Goal: Task Accomplishment & Management: Manage account settings

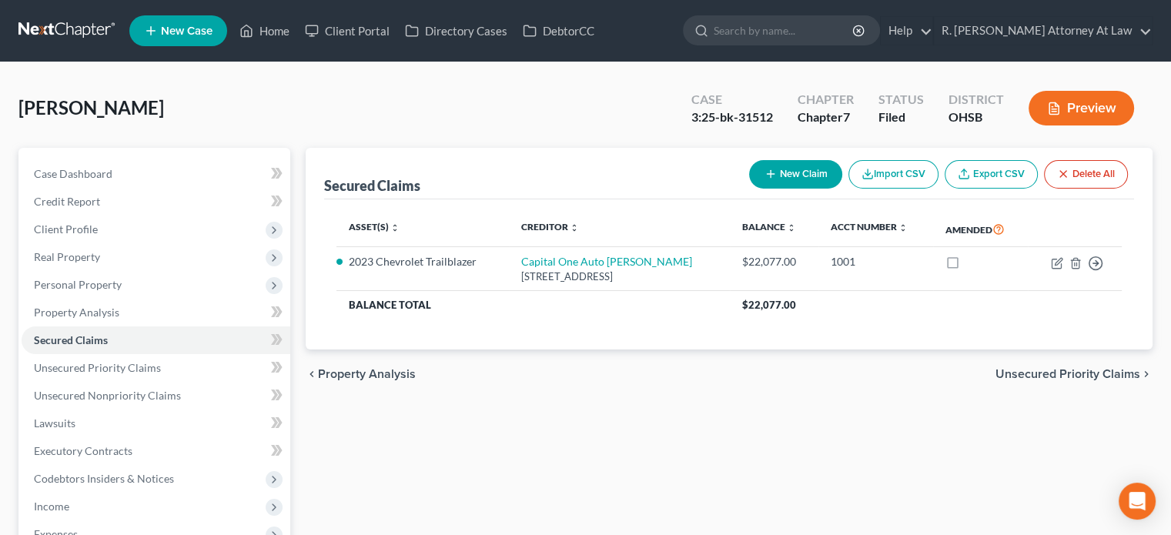
click at [592, 189] on div "Secured Claims New Claim Import CSV Export CSV Delete All" at bounding box center [729, 174] width 810 height 52
click at [560, 123] on div "Doyle, Erin Upgraded Case 3:25-bk-31512 Chapter Chapter 7 Status Filed District…" at bounding box center [585, 114] width 1134 height 67
click at [815, 35] on input "search" at bounding box center [784, 30] width 141 height 28
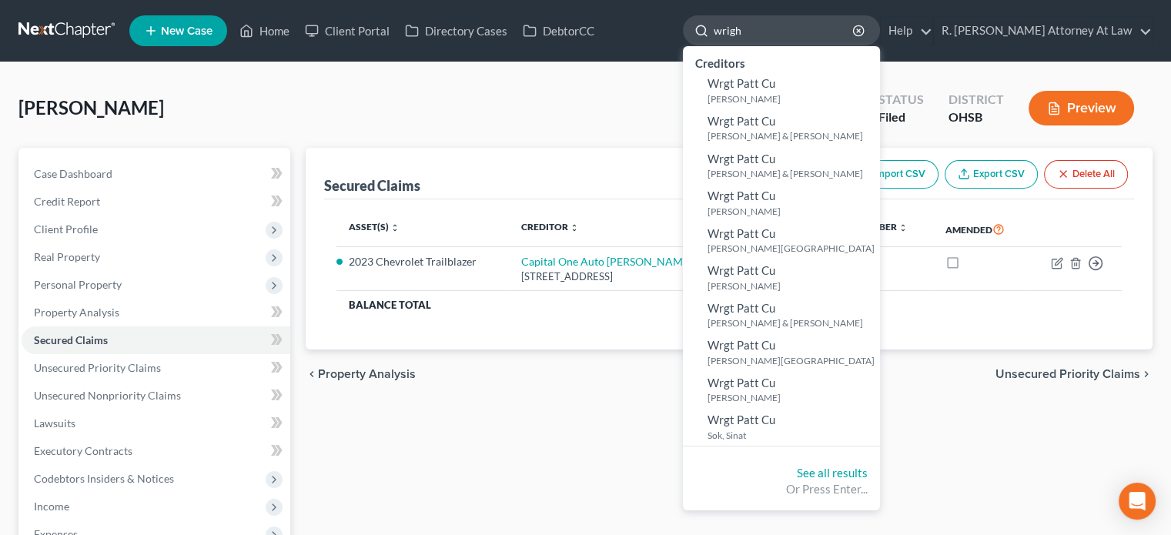
type input "[PERSON_NAME]"
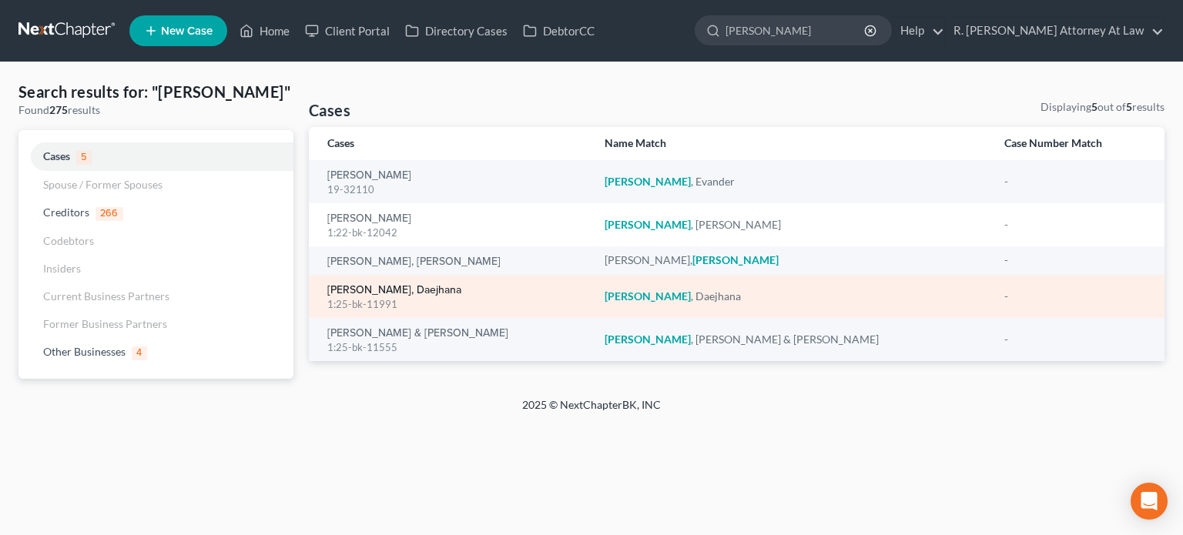
click at [367, 285] on link "[PERSON_NAME], Daejhana" at bounding box center [394, 290] width 134 height 11
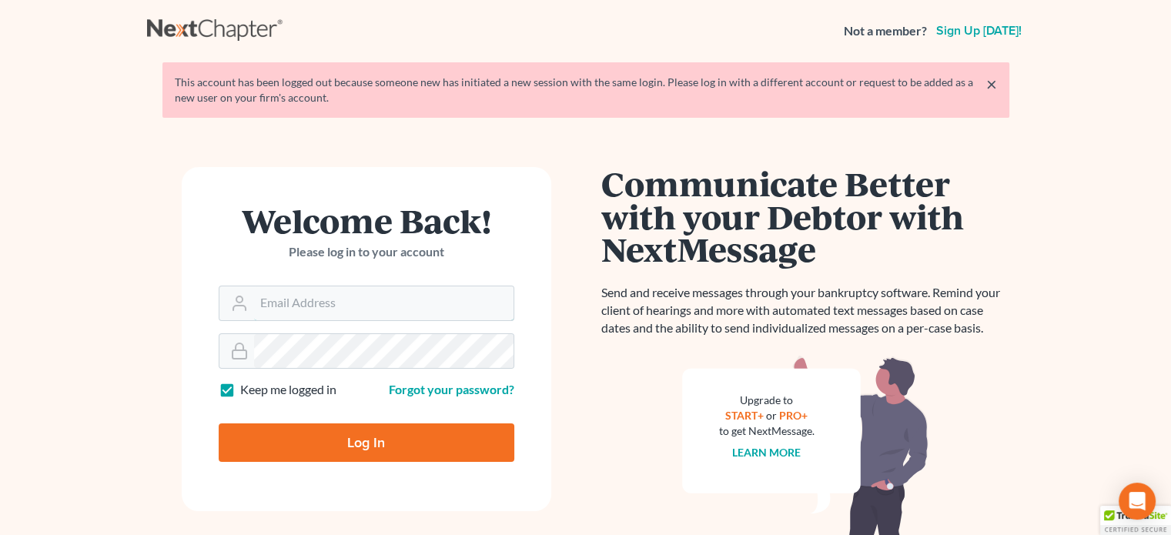
type input "bankruptcyquestions@gmail.com"
click at [365, 430] on input "Log In" at bounding box center [367, 442] width 296 height 38
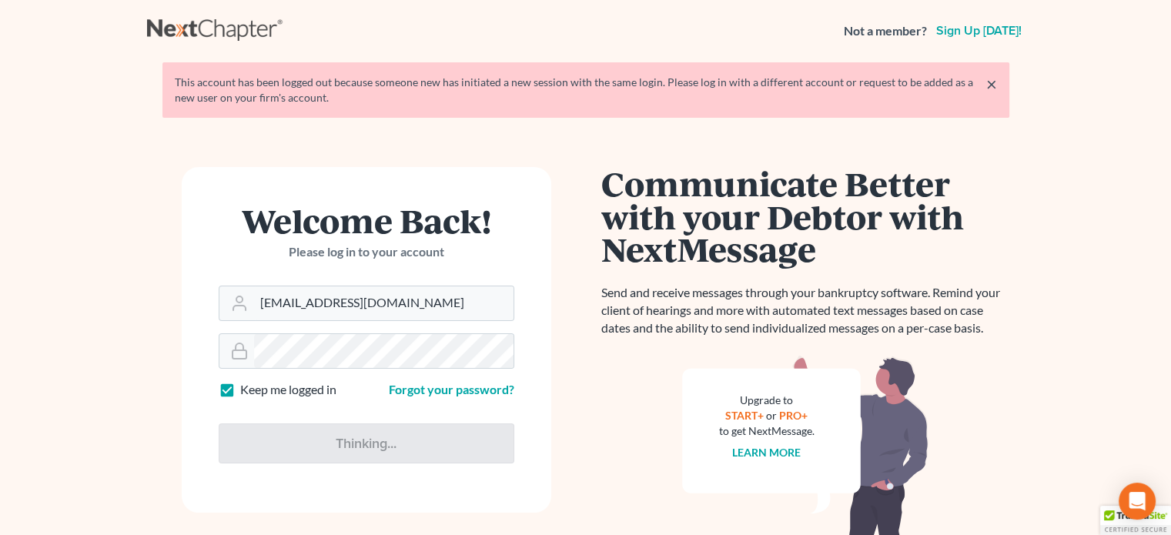
type input "Thinking..."
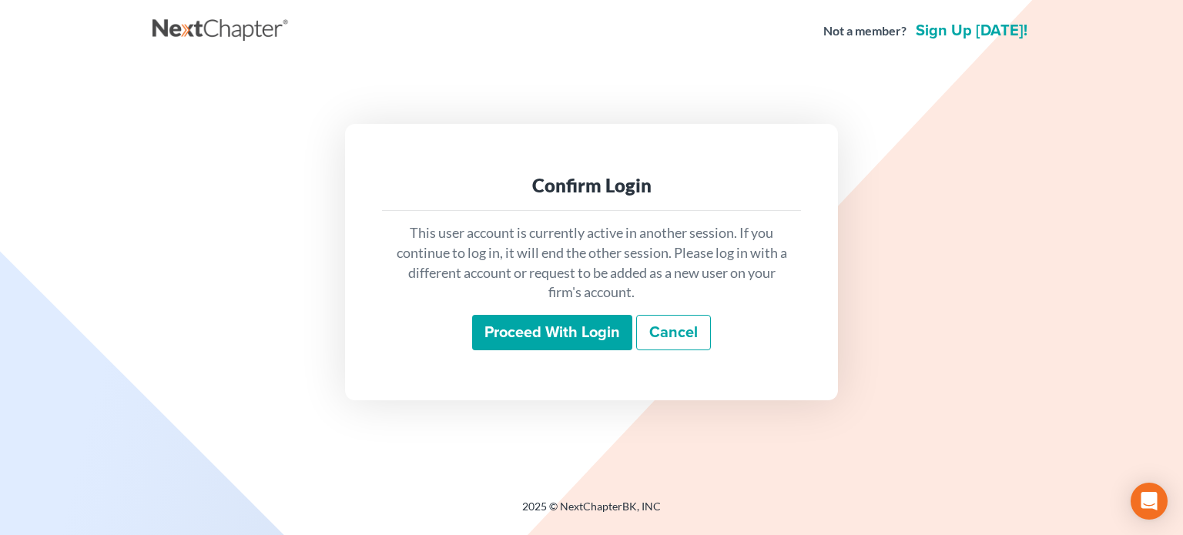
click at [572, 333] on input "Proceed with login" at bounding box center [552, 332] width 160 height 35
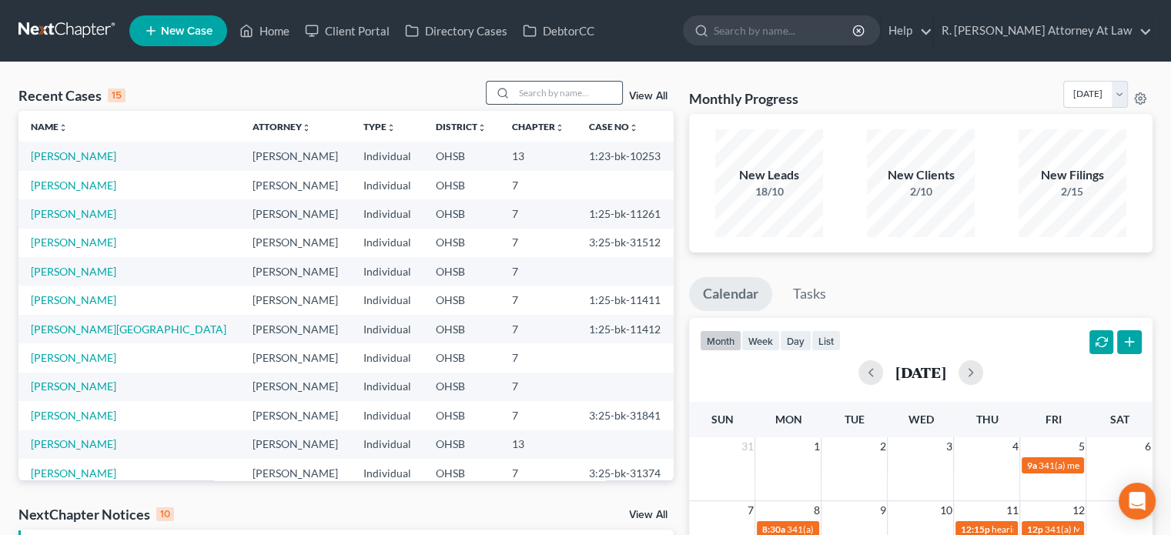
click at [577, 95] on input "search" at bounding box center [568, 93] width 108 height 22
type input "[PERSON_NAME]"
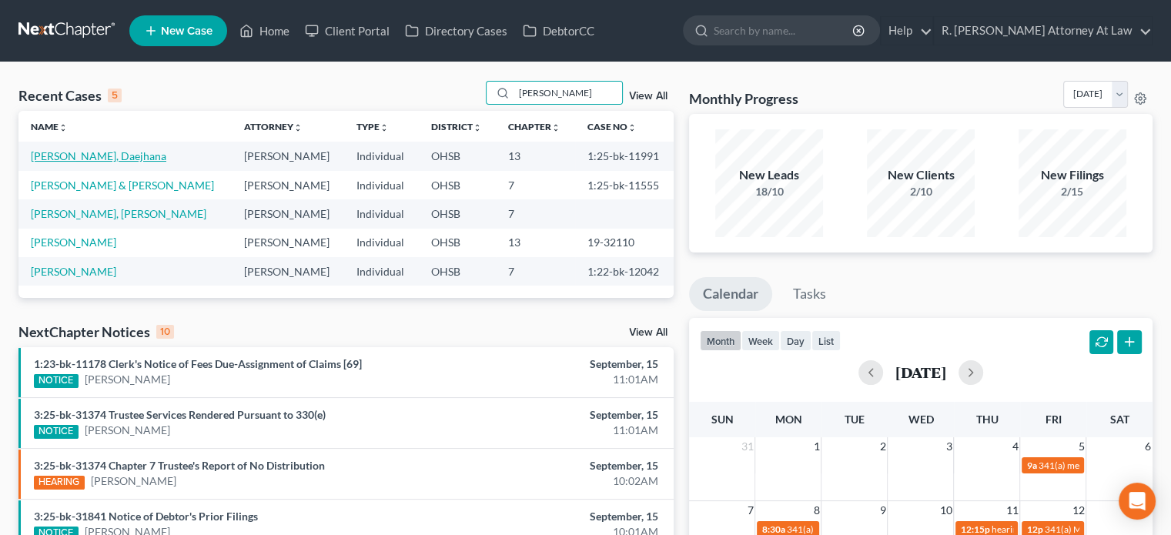
click at [80, 150] on link "[PERSON_NAME], Daejhana" at bounding box center [99, 155] width 136 height 13
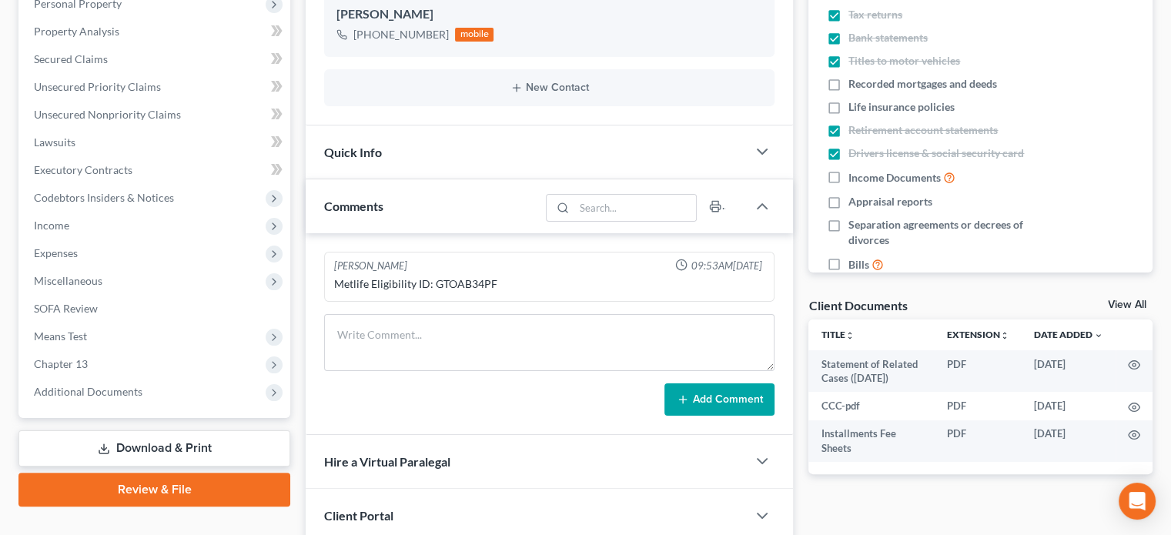
scroll to position [385, 0]
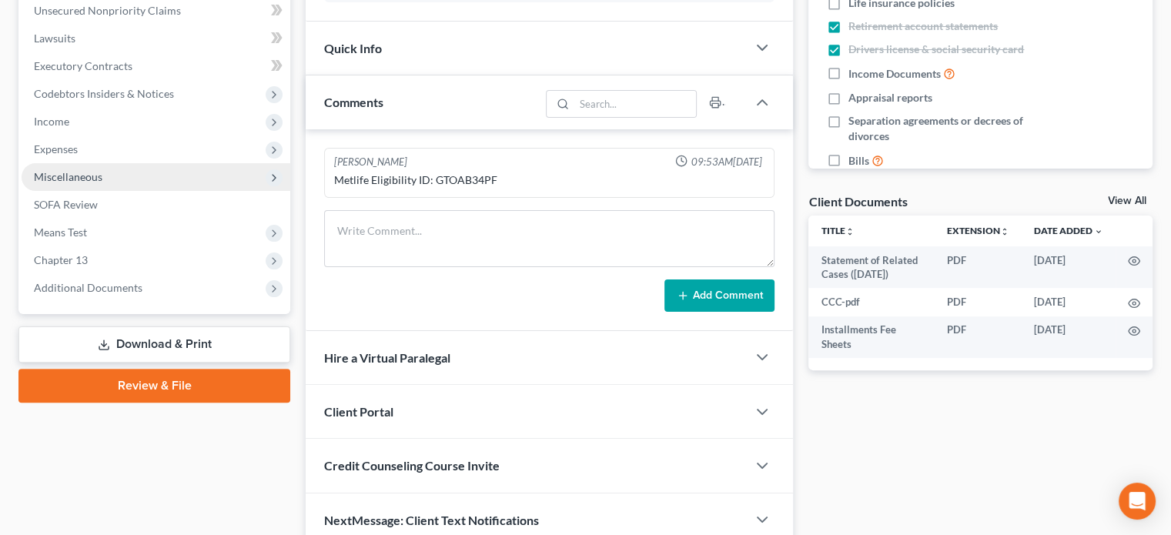
click at [52, 175] on span "Miscellaneous" at bounding box center [68, 176] width 69 height 13
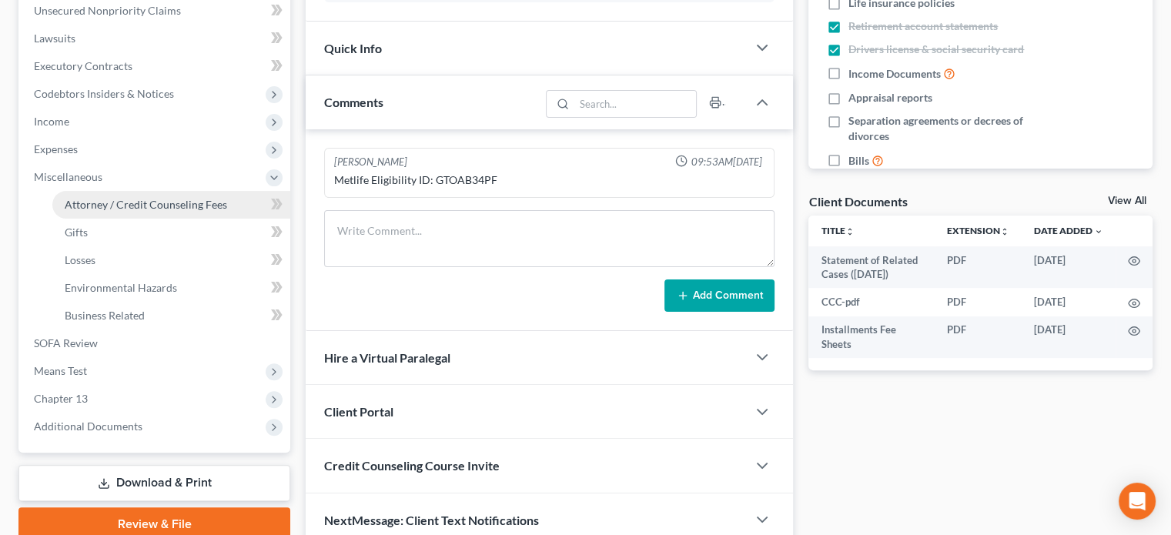
click at [80, 200] on span "Attorney / Credit Counseling Fees" at bounding box center [146, 204] width 162 height 13
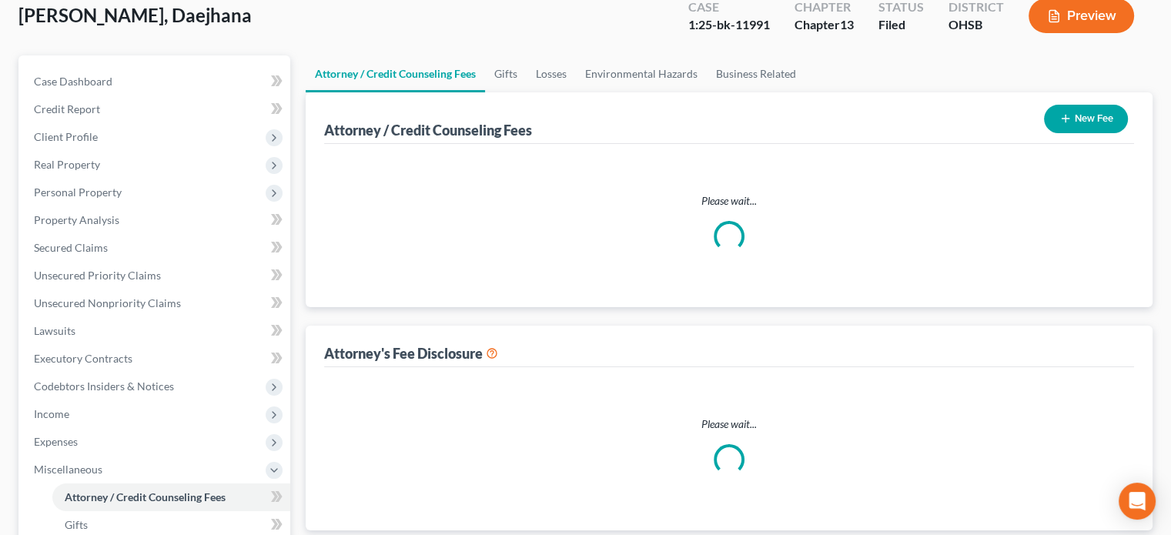
select select "1"
select select "0"
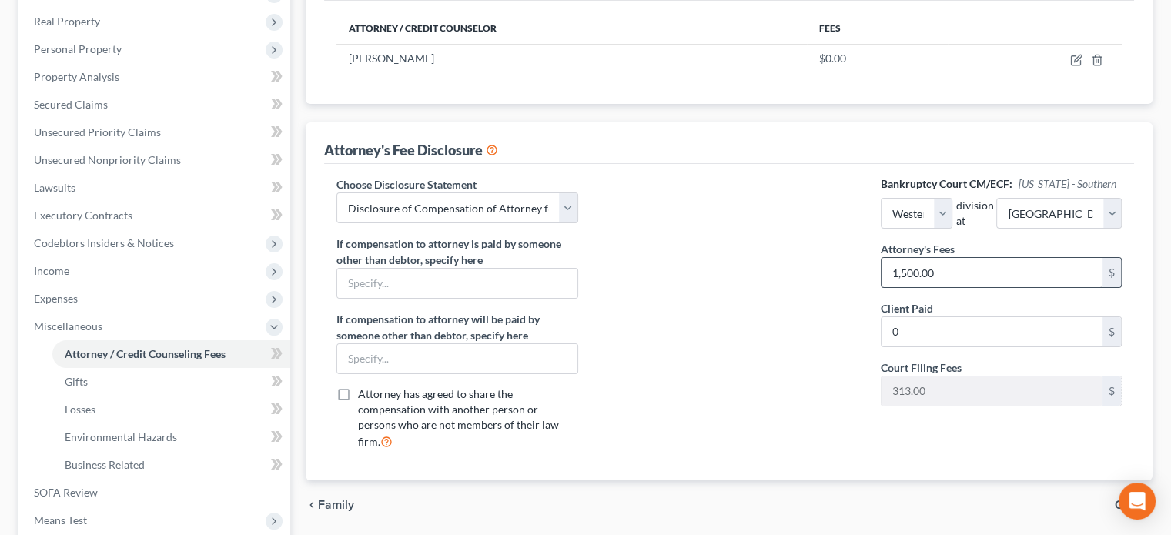
scroll to position [231, 0]
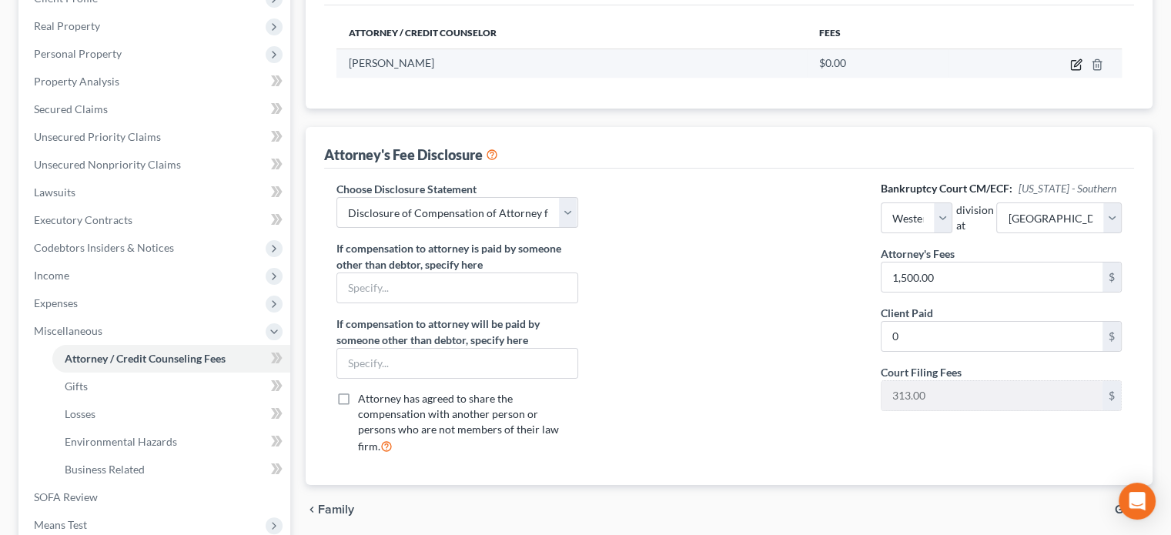
click at [1076, 62] on icon "button" at bounding box center [1077, 62] width 7 height 7
select select "36"
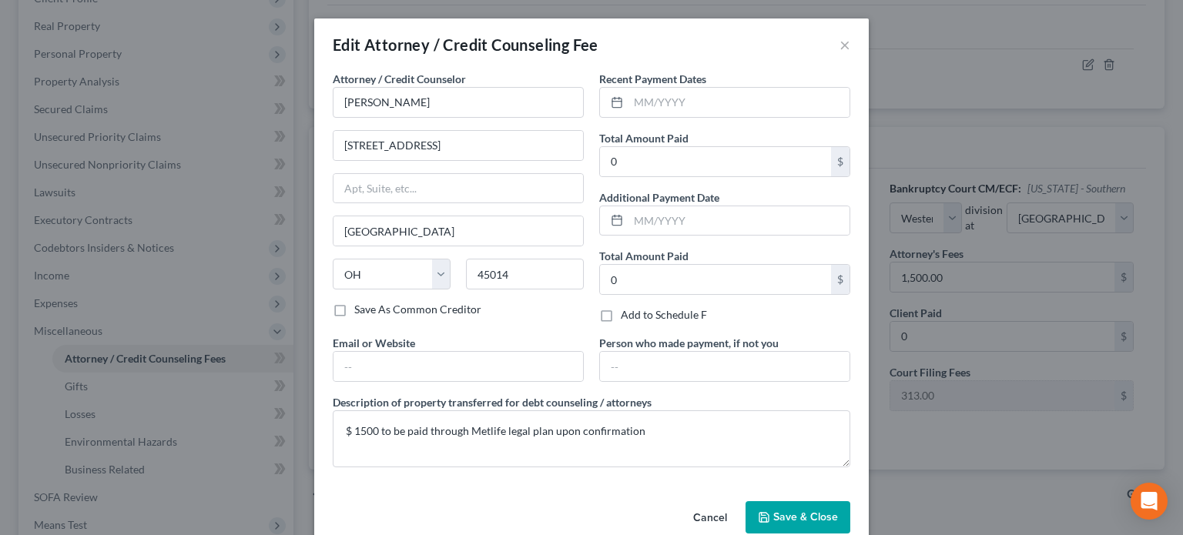
click at [790, 517] on span "Save & Close" at bounding box center [805, 516] width 65 height 13
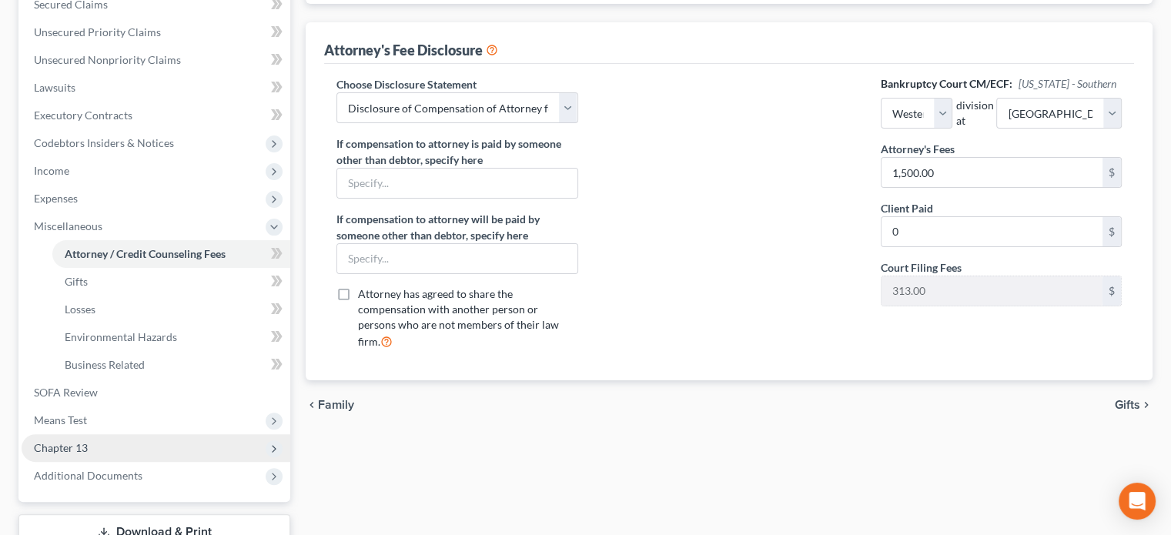
scroll to position [385, 0]
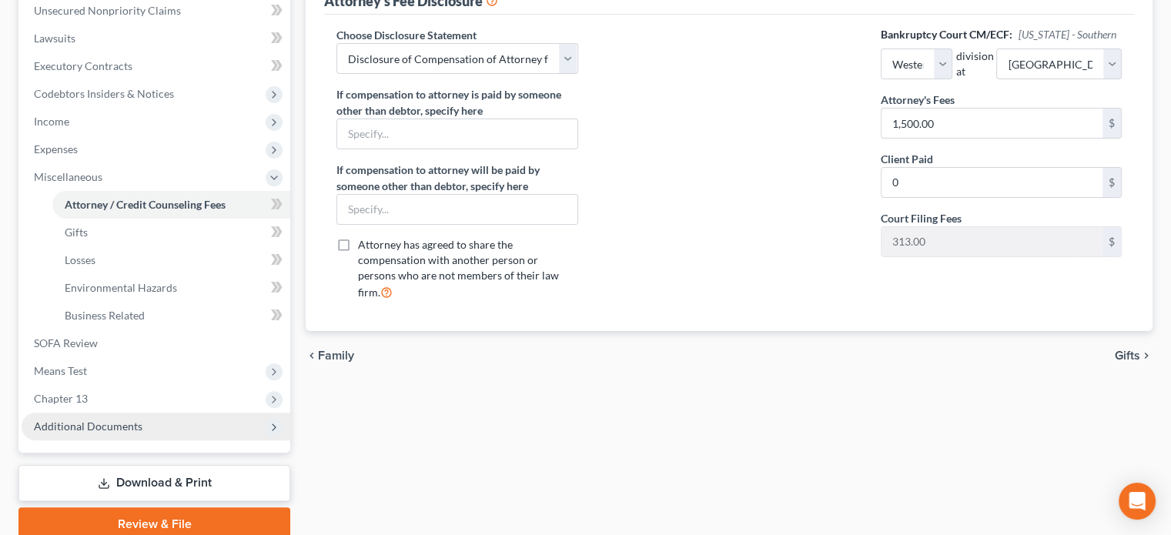
click at [72, 424] on span "Additional Documents" at bounding box center [88, 426] width 109 height 13
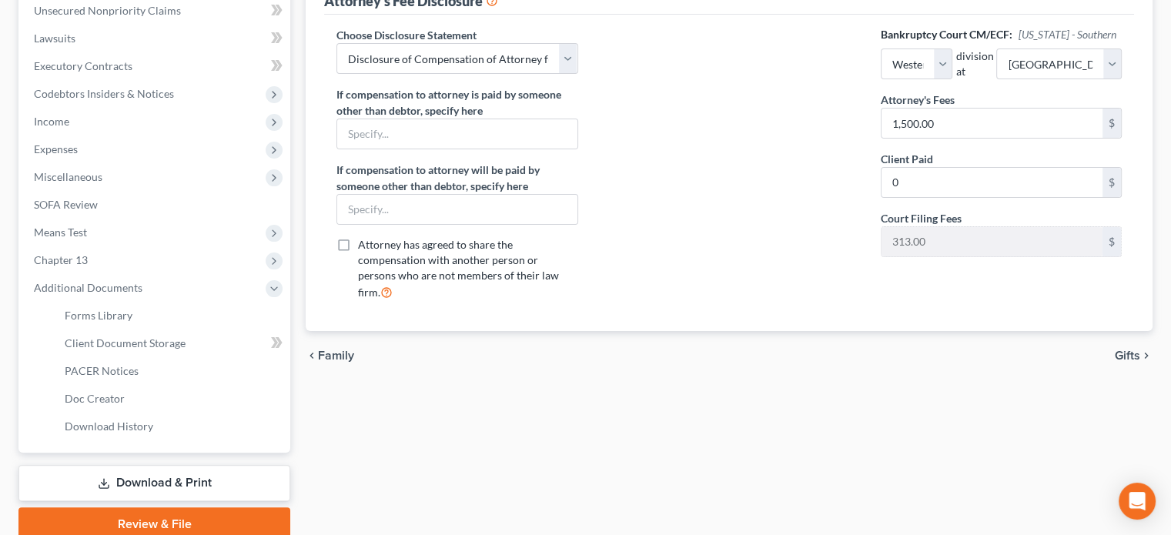
click at [701, 127] on div at bounding box center [730, 170] width 272 height 286
click at [115, 477] on link "Download & Print" at bounding box center [154, 483] width 272 height 36
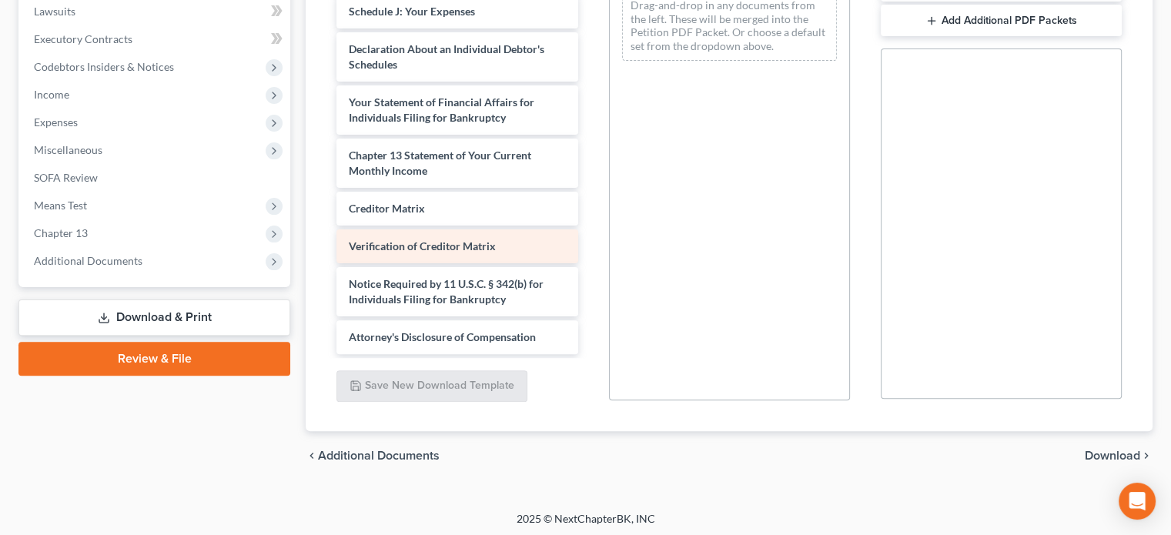
scroll to position [414, 0]
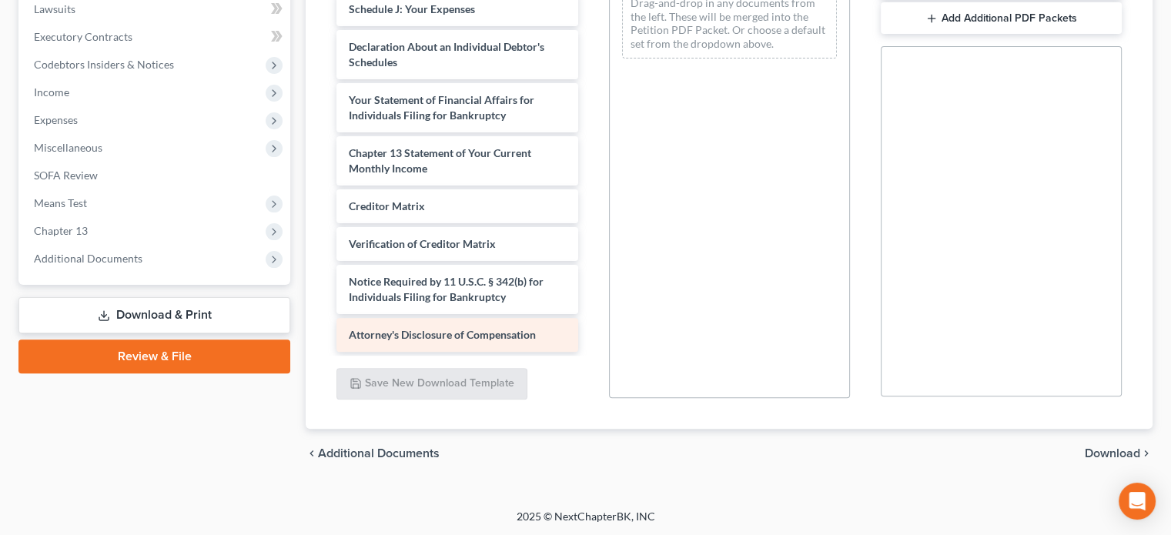
click at [384, 329] on span "Attorney's Disclosure of Compensation" at bounding box center [442, 334] width 187 height 13
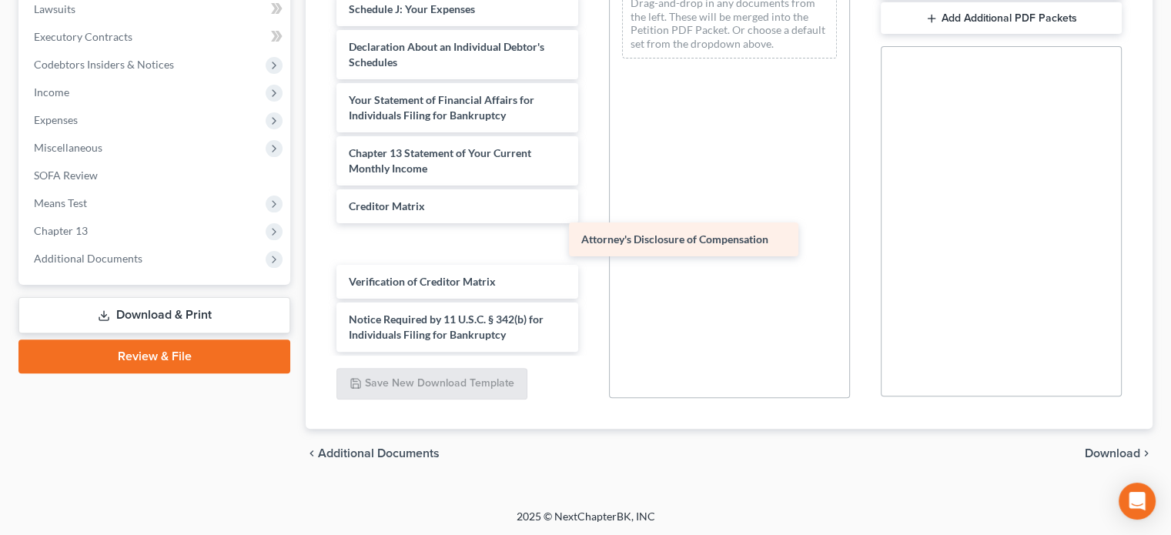
scroll to position [450, 0]
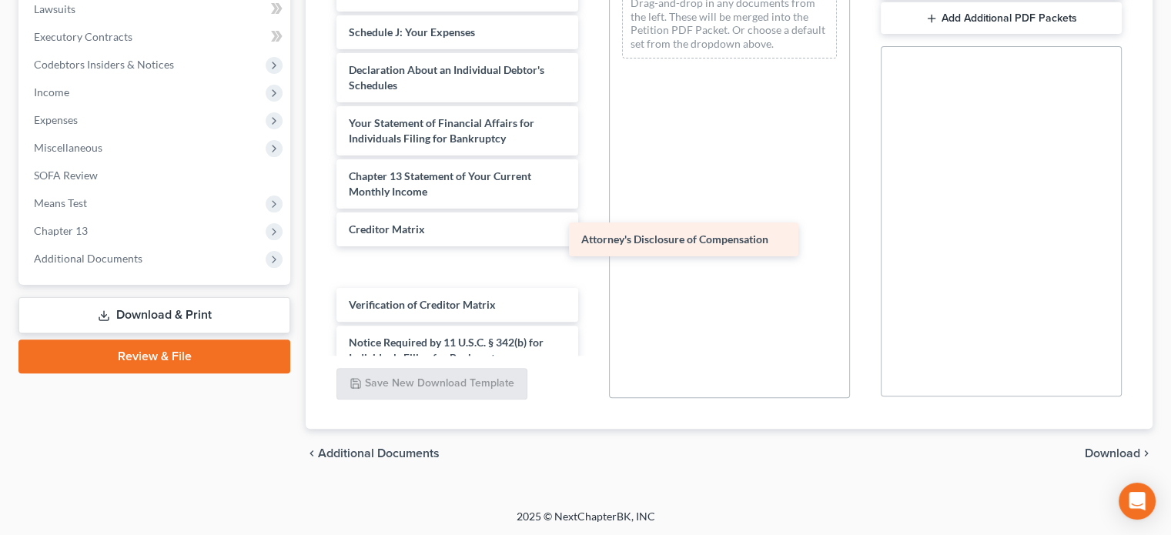
drag, startPoint x: 387, startPoint y: 331, endPoint x: 666, endPoint y: 195, distance: 310.3
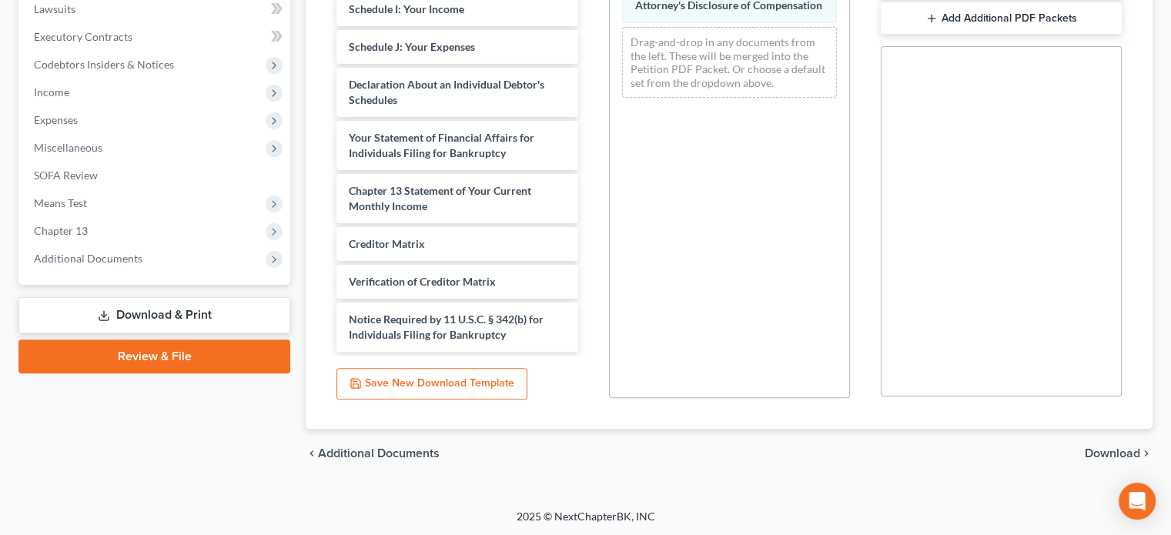
click at [1113, 449] on span "Download" at bounding box center [1112, 453] width 55 height 12
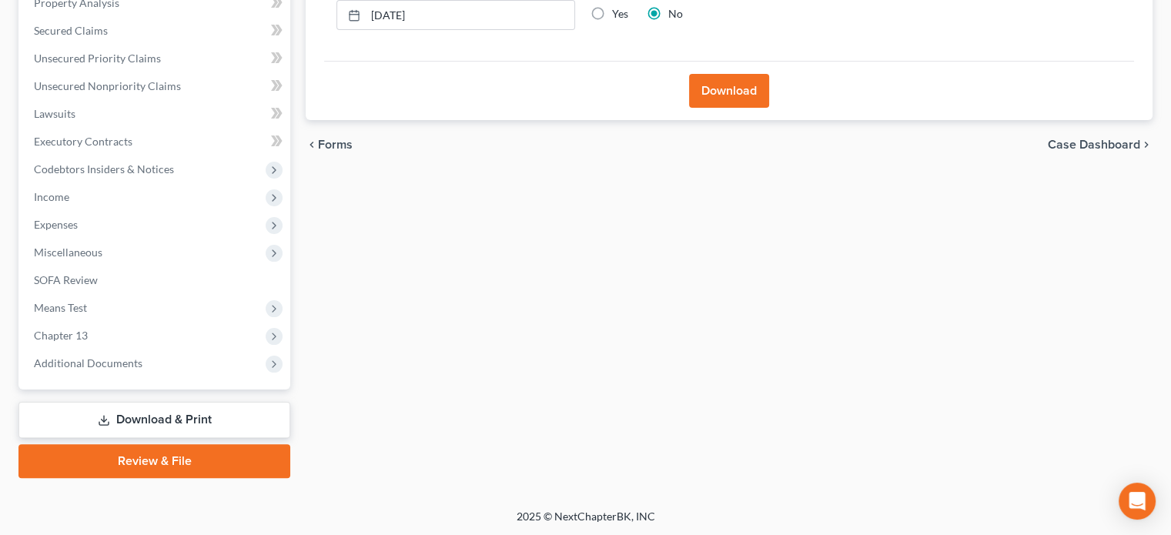
click at [721, 91] on button "Download" at bounding box center [729, 91] width 80 height 34
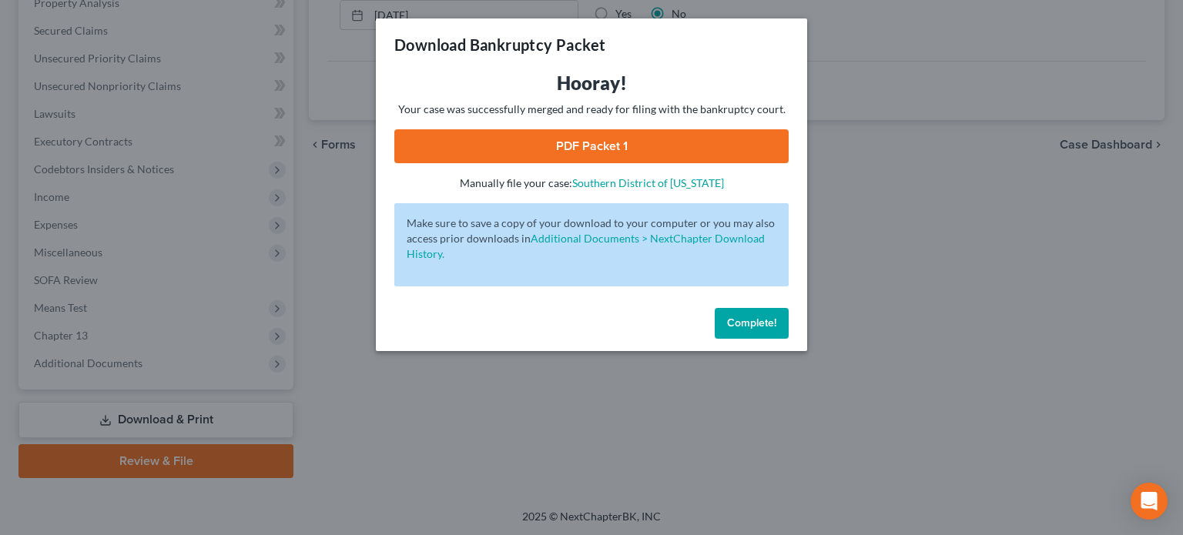
click at [591, 144] on link "PDF Packet 1" at bounding box center [591, 146] width 394 height 34
drag, startPoint x: 734, startPoint y: 323, endPoint x: 551, endPoint y: 324, distance: 182.5
click at [730, 322] on span "Complete!" at bounding box center [751, 322] width 49 height 13
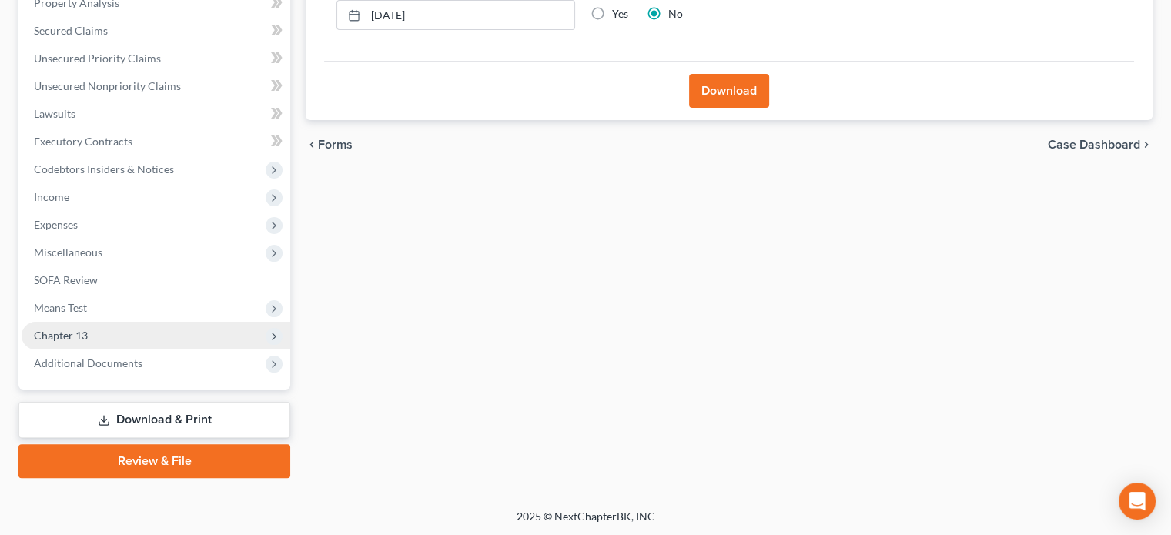
click at [53, 335] on span "Chapter 13" at bounding box center [61, 335] width 54 height 13
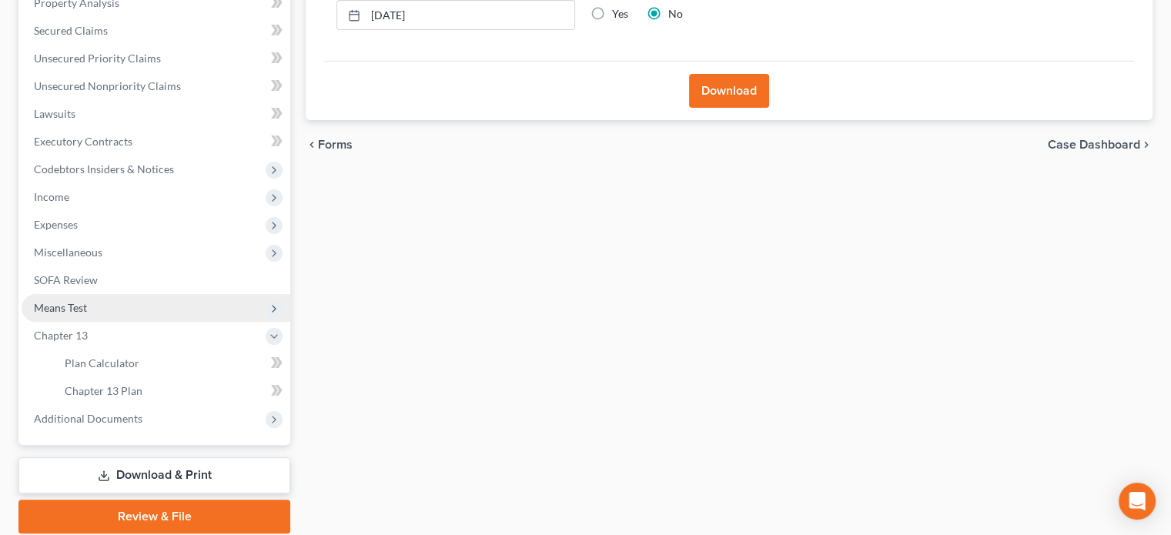
click at [57, 310] on span "Means Test" at bounding box center [60, 307] width 53 height 13
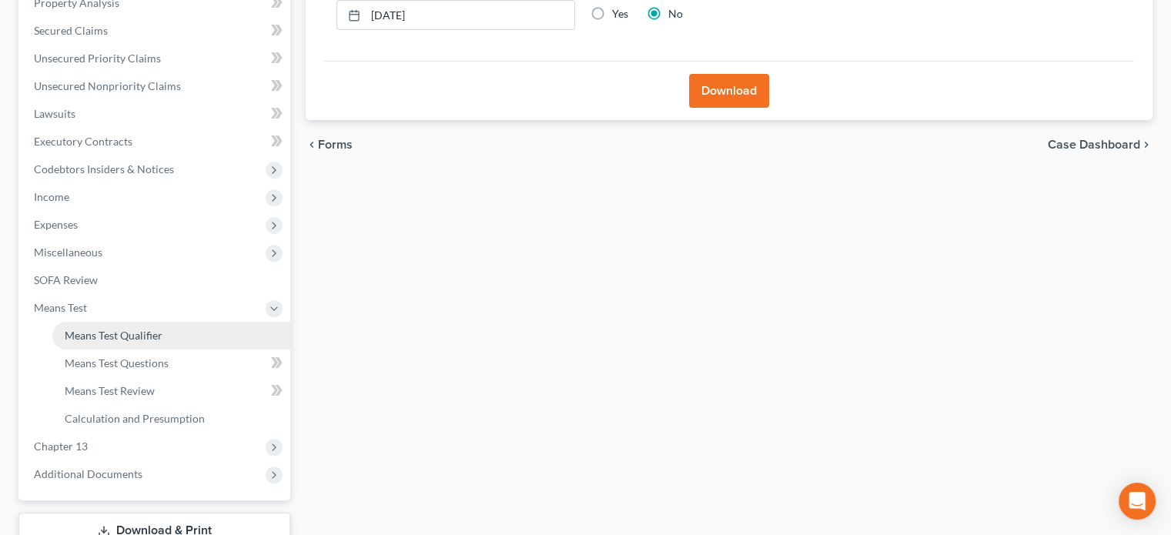
click at [75, 337] on span "Means Test Qualifier" at bounding box center [114, 335] width 98 height 13
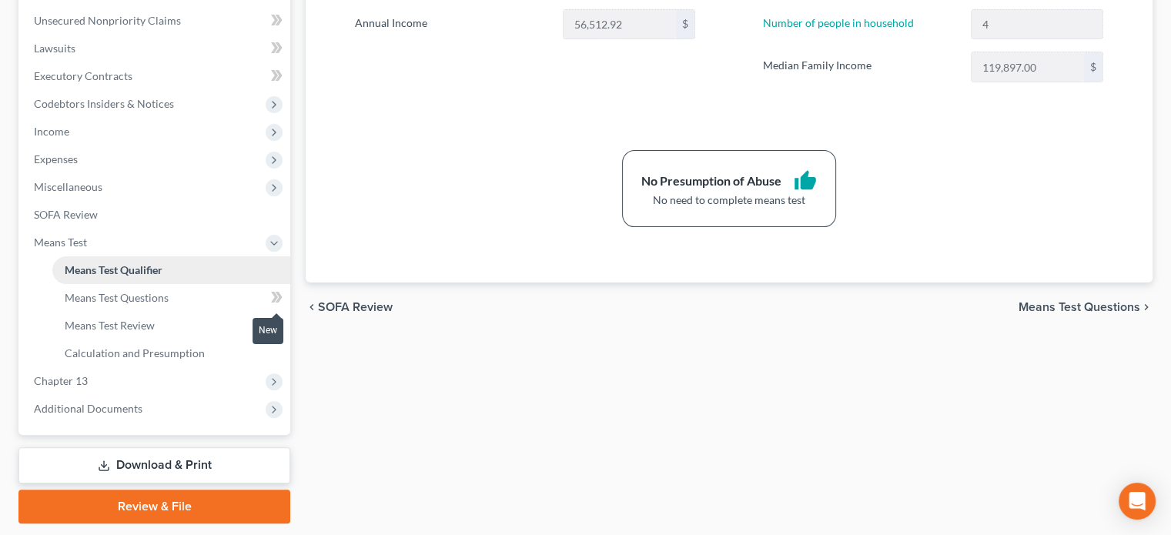
scroll to position [385, 0]
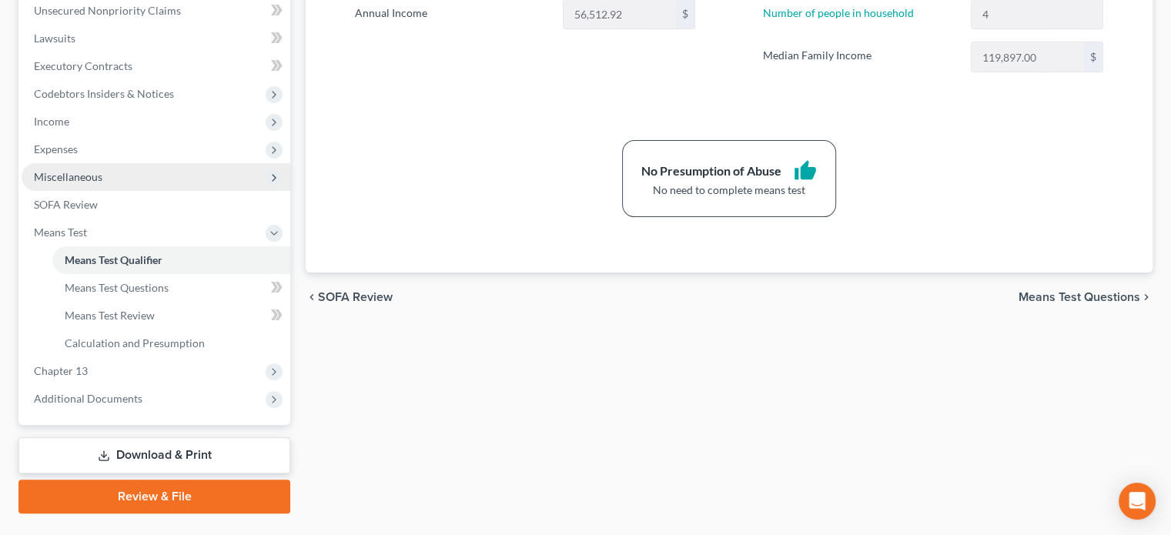
click at [55, 177] on span "Miscellaneous" at bounding box center [68, 176] width 69 height 13
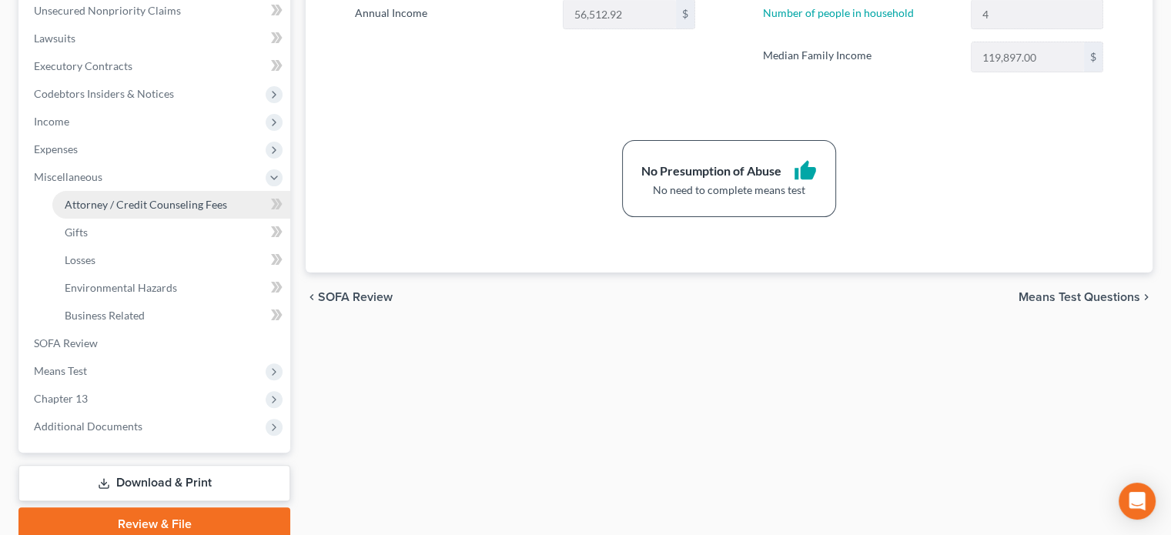
click at [77, 198] on span "Attorney / Credit Counseling Fees" at bounding box center [146, 204] width 162 height 13
select select "1"
select select "0"
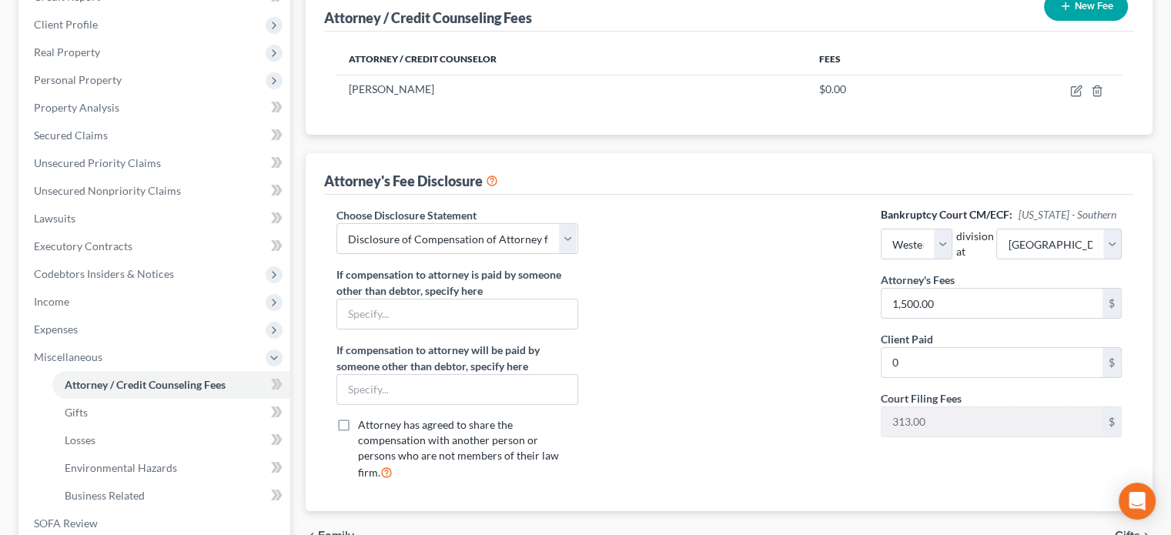
scroll to position [231, 0]
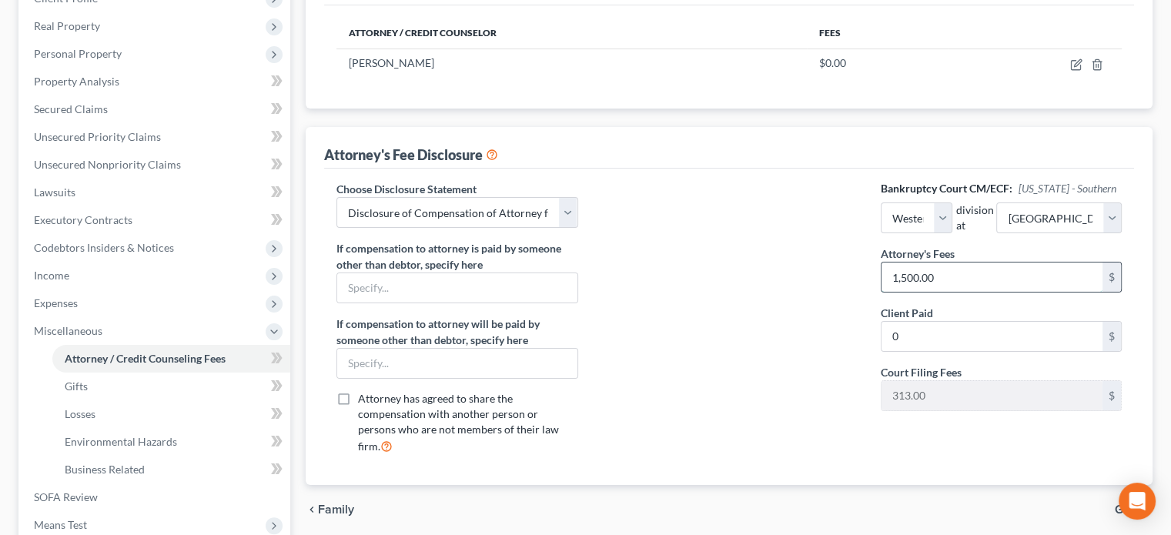
click at [948, 266] on input "1,500.00" at bounding box center [992, 277] width 221 height 29
type input "0"
click at [381, 284] on input "text" at bounding box center [456, 287] width 239 height 29
type input "M"
click at [354, 368] on input "text" at bounding box center [456, 363] width 239 height 29
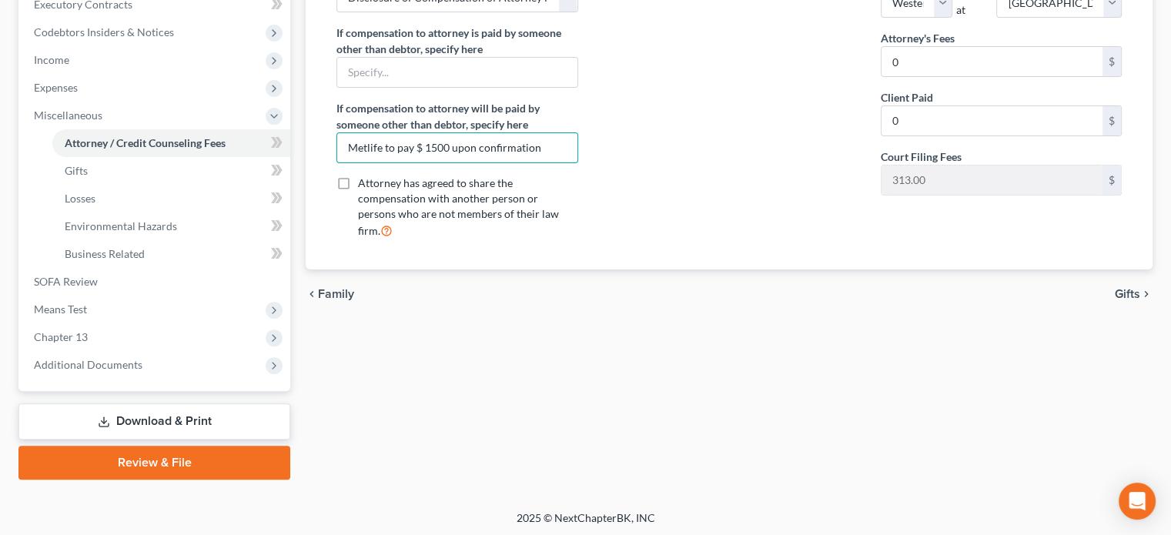
scroll to position [448, 0]
type input "Metlife to pay $ 1500 upon confirmation"
click at [119, 412] on link "Download & Print" at bounding box center [154, 420] width 272 height 36
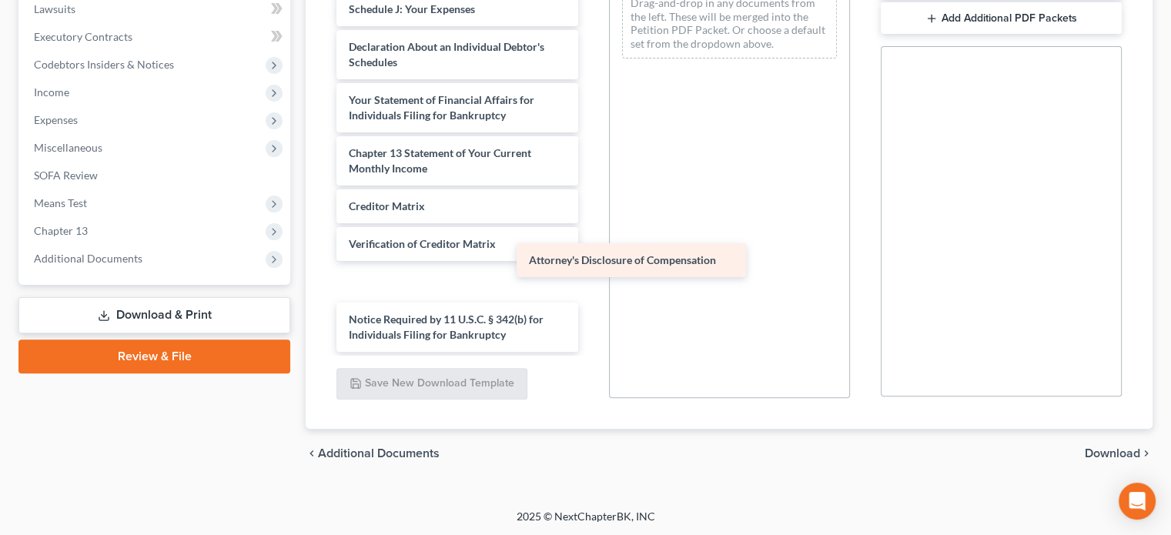
scroll to position [450, 0]
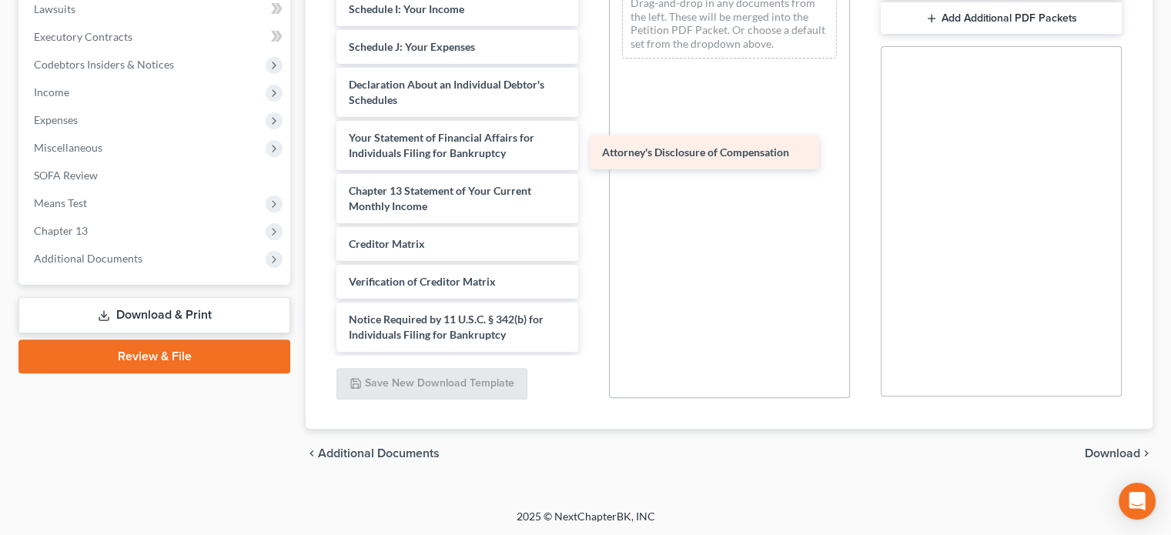
drag, startPoint x: 427, startPoint y: 332, endPoint x: 696, endPoint y: 125, distance: 339.9
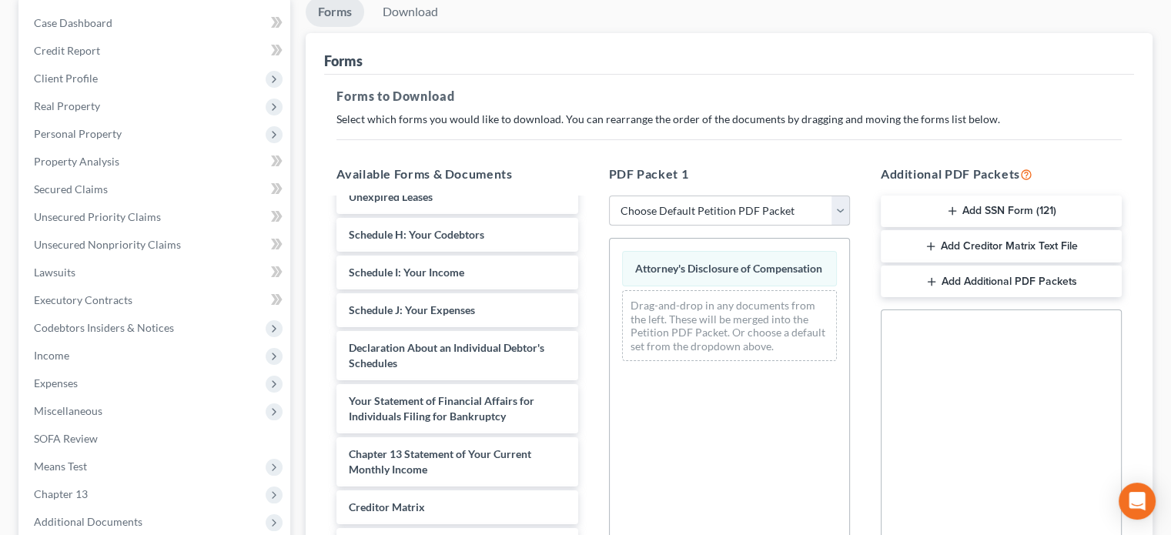
scroll to position [106, 0]
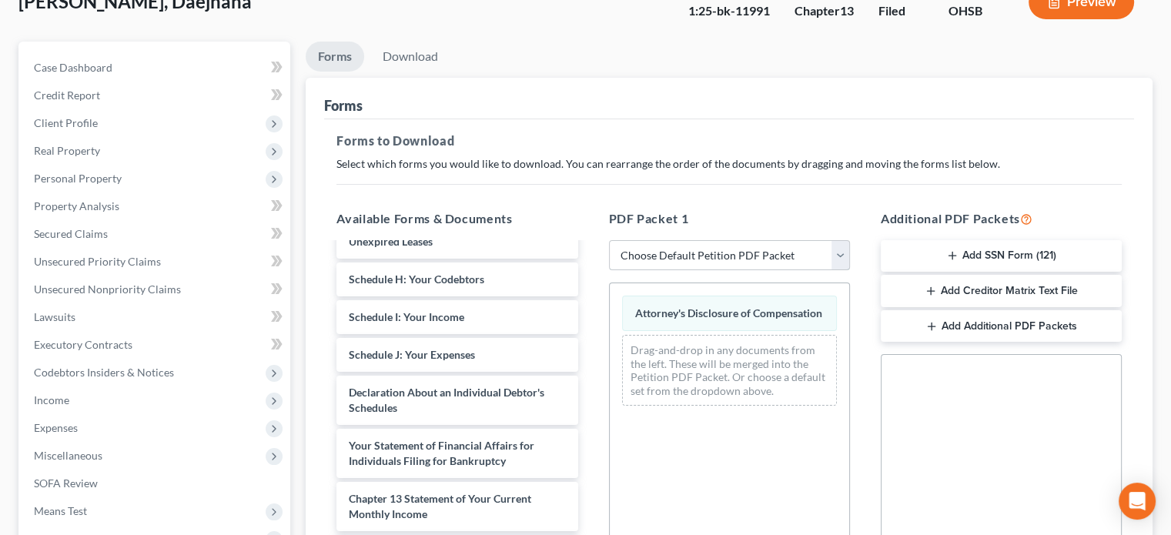
click at [701, 251] on select "Choose Default Petition PDF Packet Complete Bankruptcy Petition (all forms and …" at bounding box center [729, 255] width 241 height 31
select select "2"
click at [609, 240] on select "Choose Default Petition PDF Packet Complete Bankruptcy Petition (all forms and …" at bounding box center [729, 255] width 241 height 31
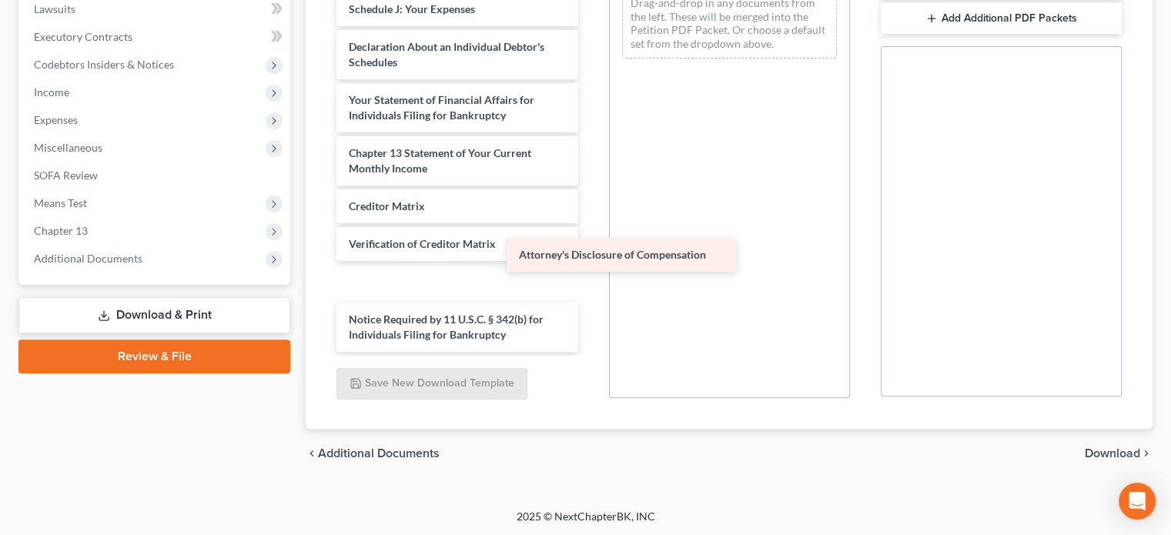
scroll to position [322, 0]
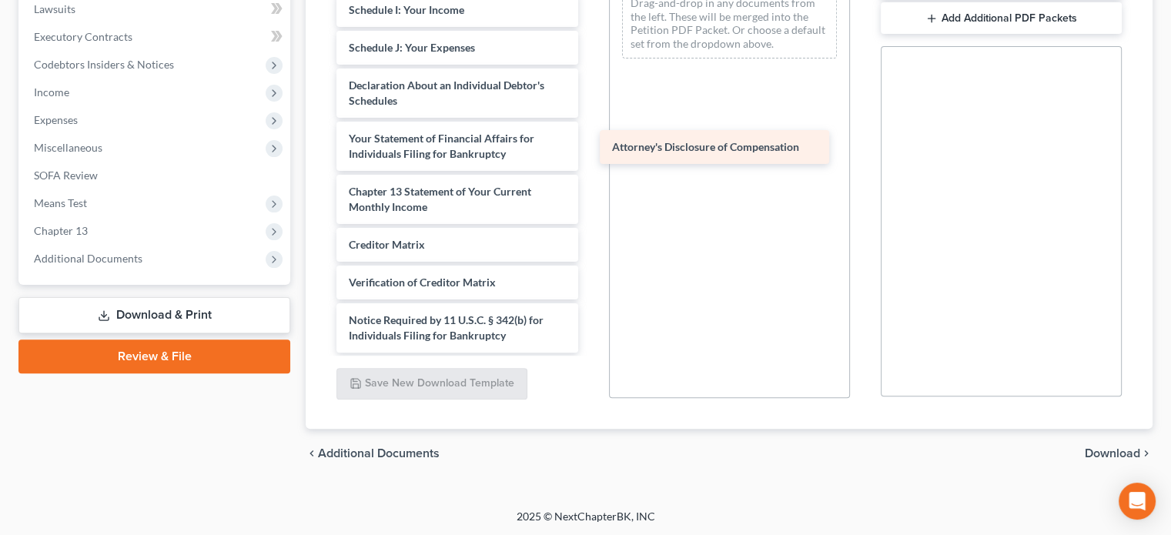
drag, startPoint x: 434, startPoint y: 330, endPoint x: 707, endPoint y: 122, distance: 342.8
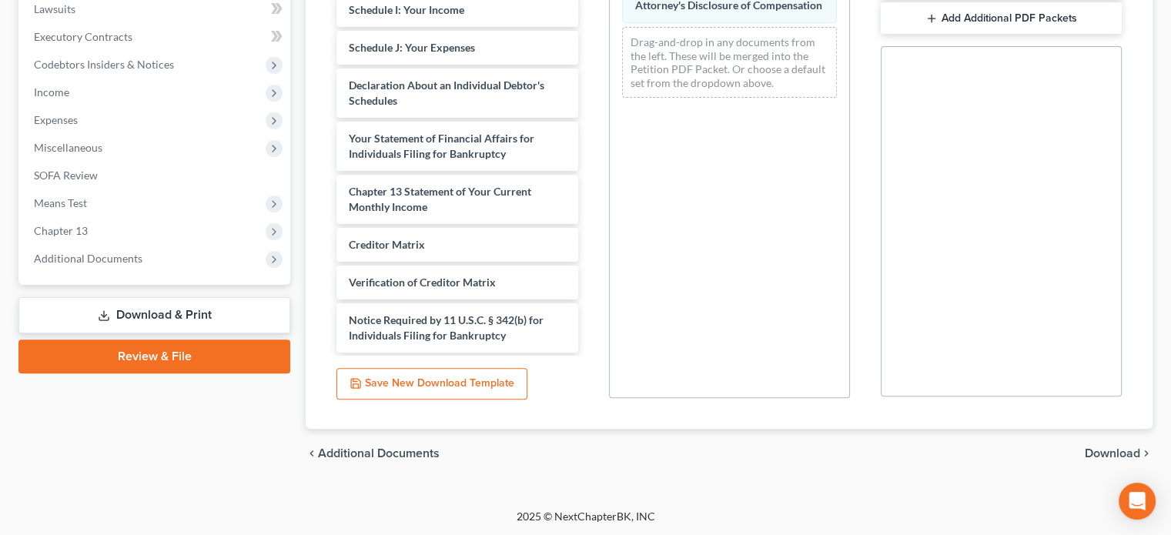
drag, startPoint x: 1106, startPoint y: 447, endPoint x: 1079, endPoint y: 418, distance: 39.8
click at [1106, 447] on span "Download" at bounding box center [1112, 453] width 55 height 12
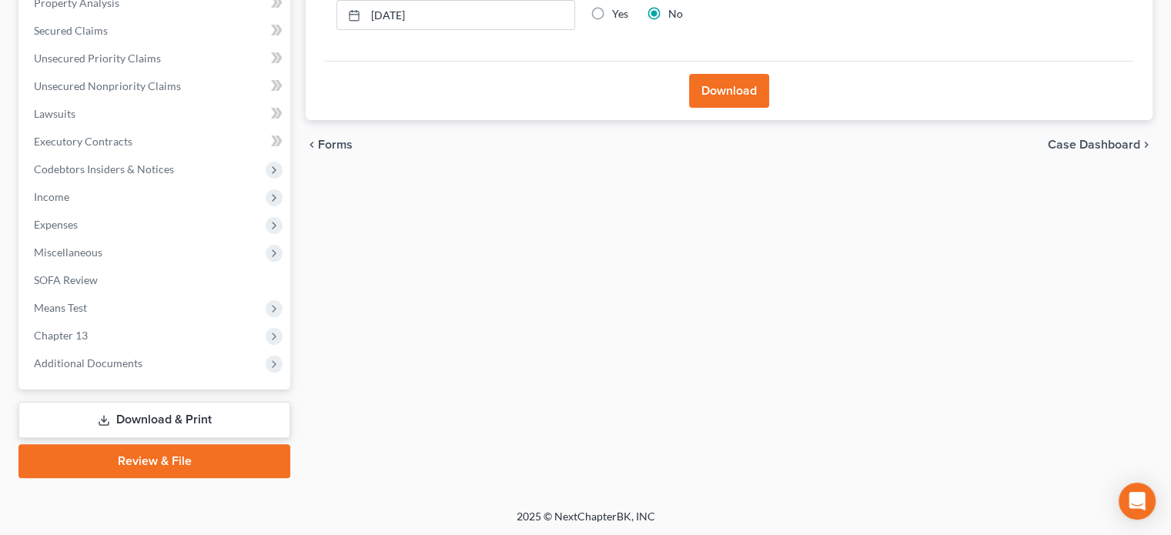
click at [730, 99] on button "Download" at bounding box center [729, 91] width 80 height 34
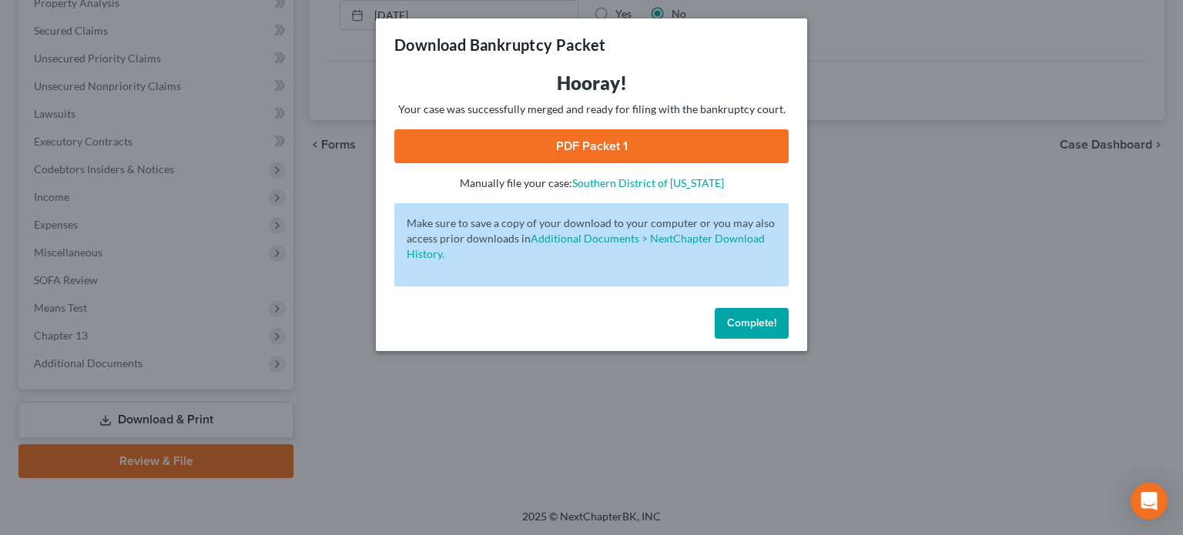
click at [594, 150] on link "PDF Packet 1" at bounding box center [591, 146] width 394 height 34
drag, startPoint x: 761, startPoint y: 326, endPoint x: 755, endPoint y: 319, distance: 9.9
click at [758, 320] on span "Complete!" at bounding box center [751, 322] width 49 height 13
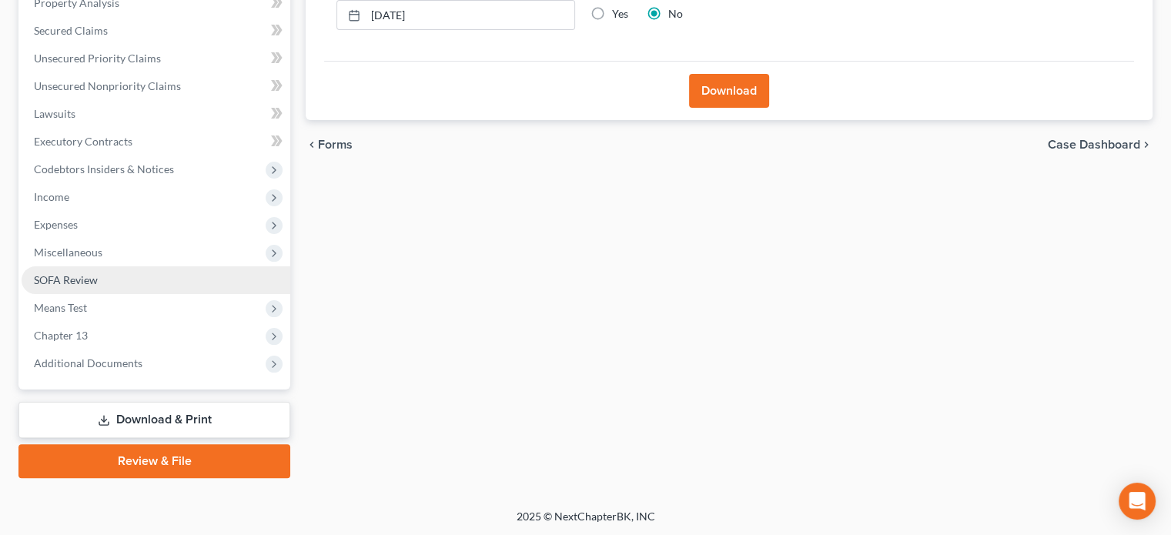
click at [55, 276] on span "SOFA Review" at bounding box center [66, 279] width 64 height 13
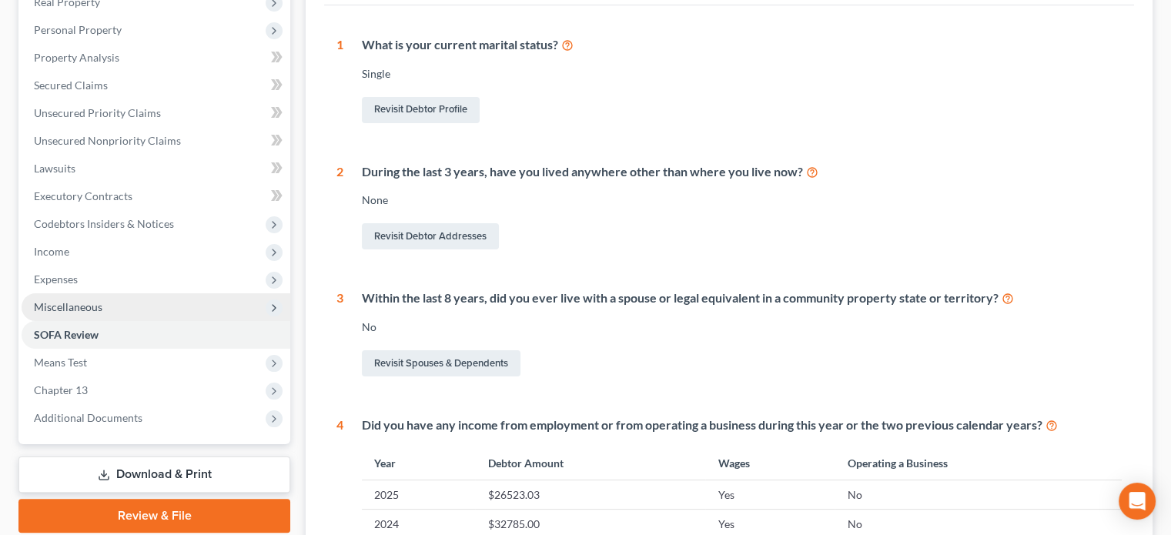
scroll to position [308, 0]
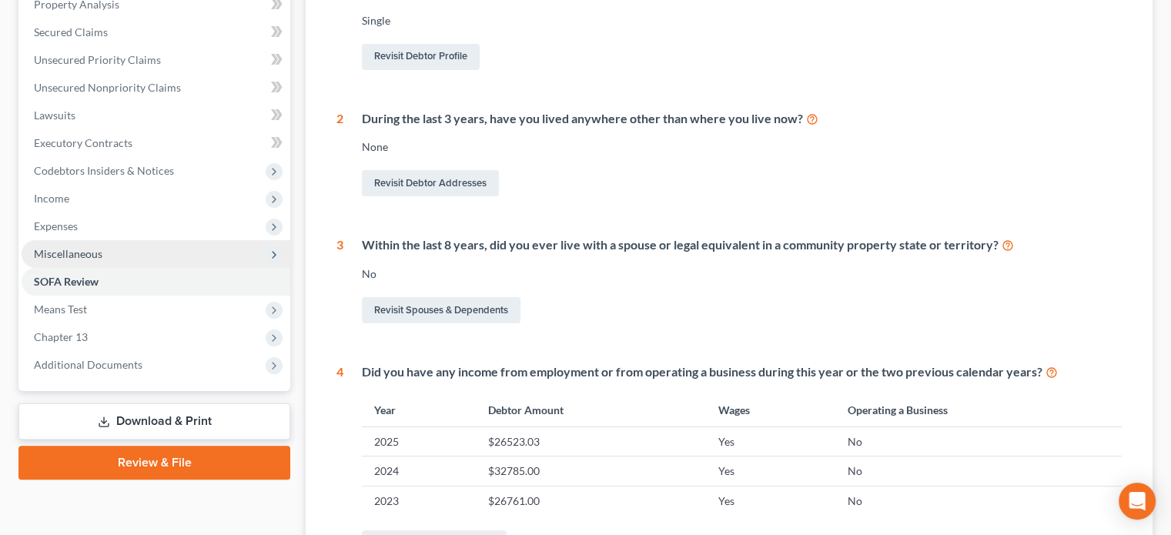
click at [65, 247] on span "Miscellaneous" at bounding box center [68, 253] width 69 height 13
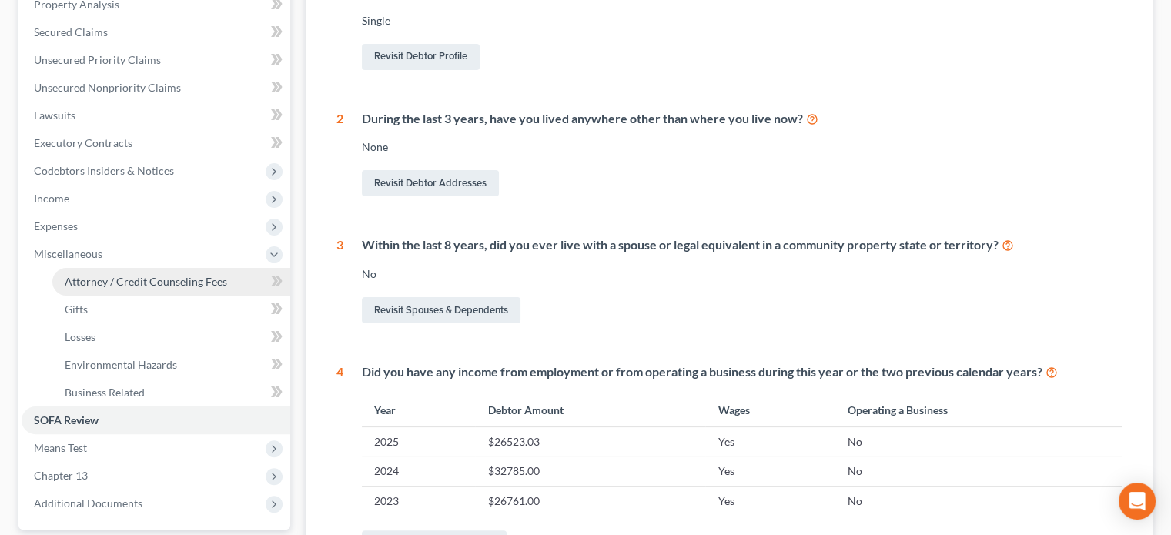
click at [90, 273] on link "Attorney / Credit Counseling Fees" at bounding box center [171, 282] width 238 height 28
select select "1"
select select "0"
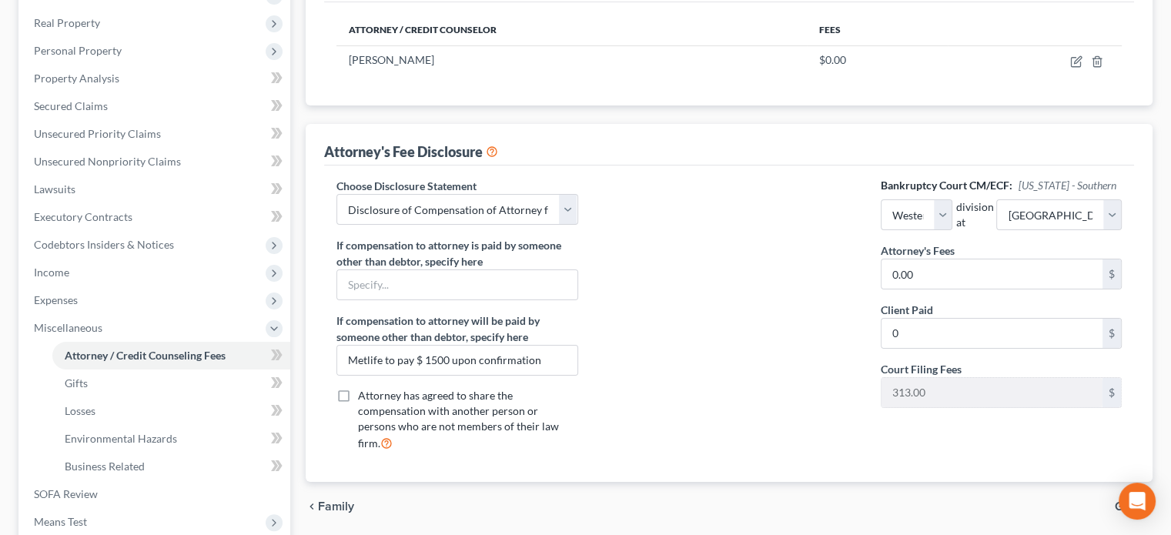
scroll to position [308, 0]
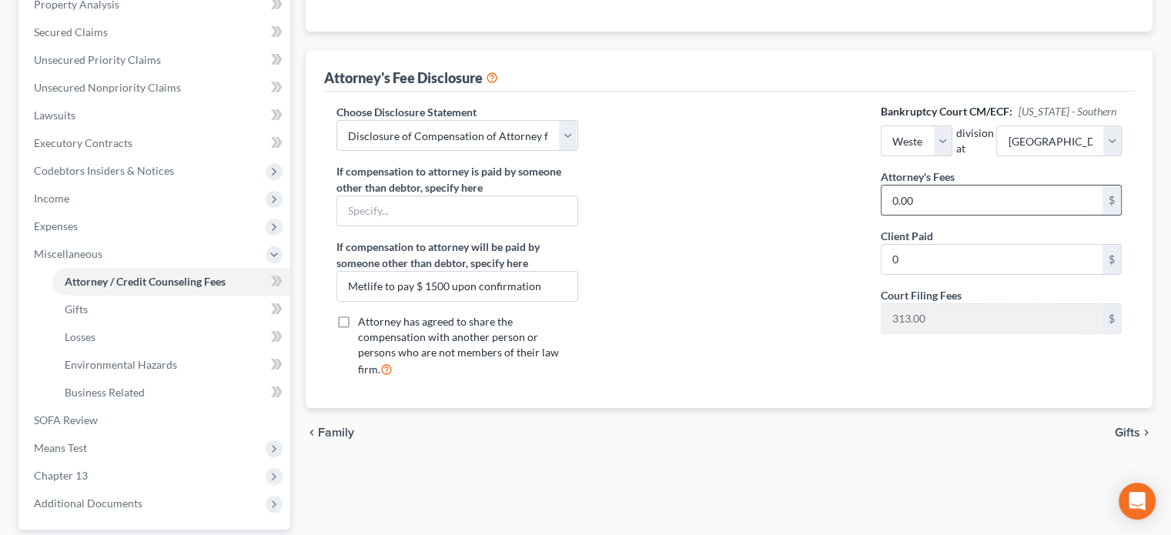
click at [943, 199] on input "0.00" at bounding box center [992, 200] width 221 height 29
type input "1,500"
click at [827, 209] on div at bounding box center [730, 247] width 272 height 286
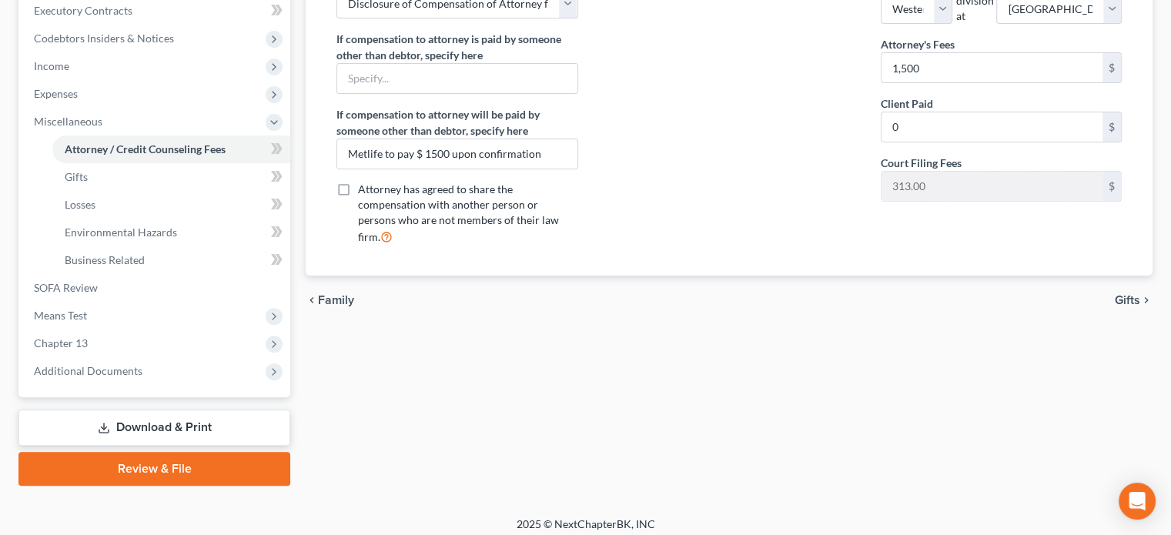
scroll to position [448, 0]
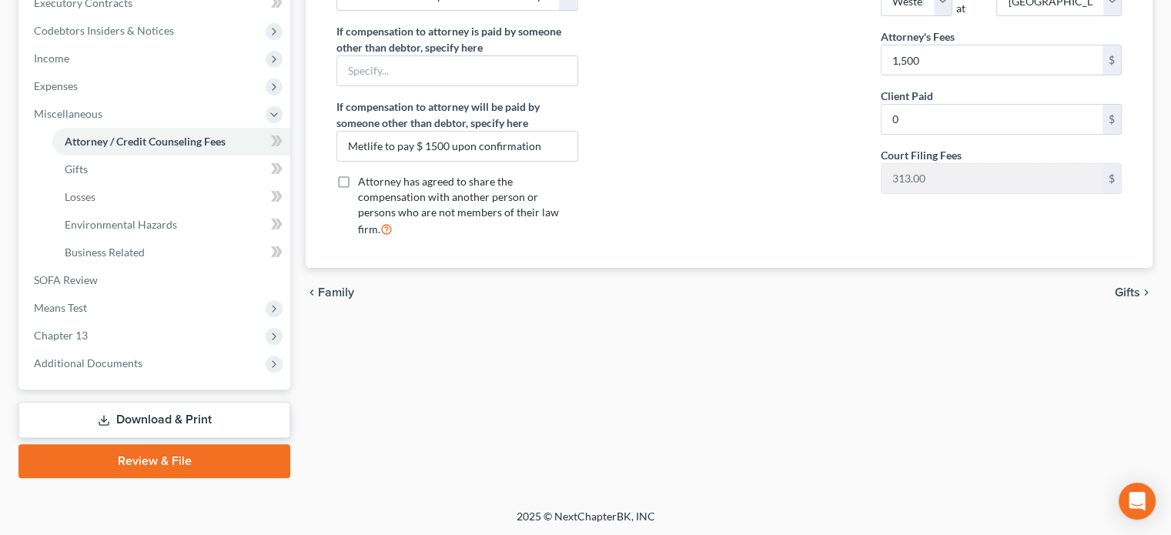
click at [129, 416] on link "Download & Print" at bounding box center [154, 420] width 272 height 36
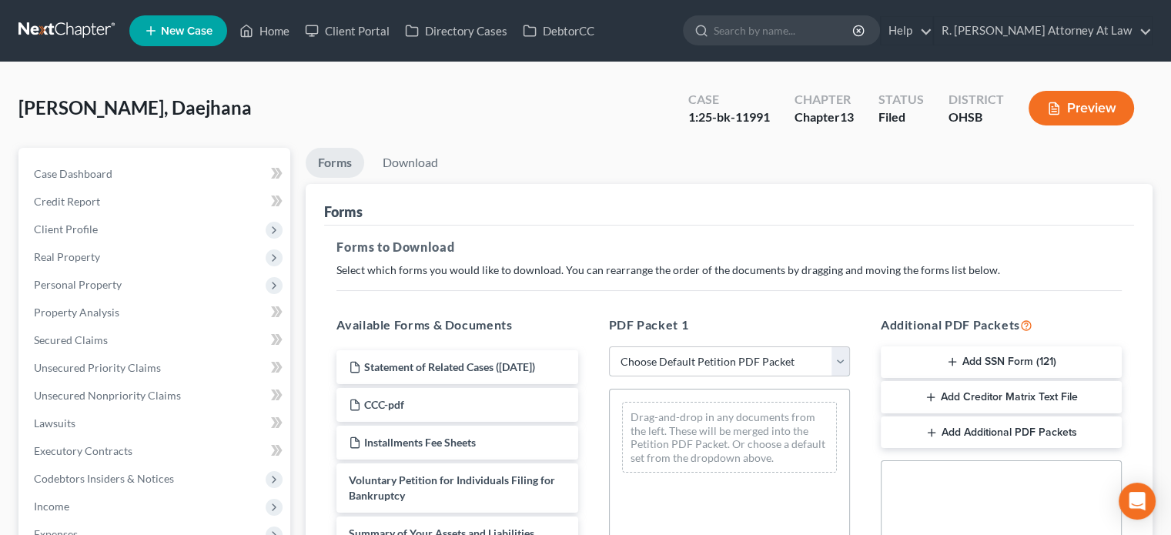
click at [626, 357] on select "Choose Default Petition PDF Packet Complete Bankruptcy Petition (all forms and …" at bounding box center [729, 361] width 241 height 31
select select "2"
click at [609, 346] on select "Choose Default Petition PDF Packet Complete Bankruptcy Petition (all forms and …" at bounding box center [729, 361] width 241 height 31
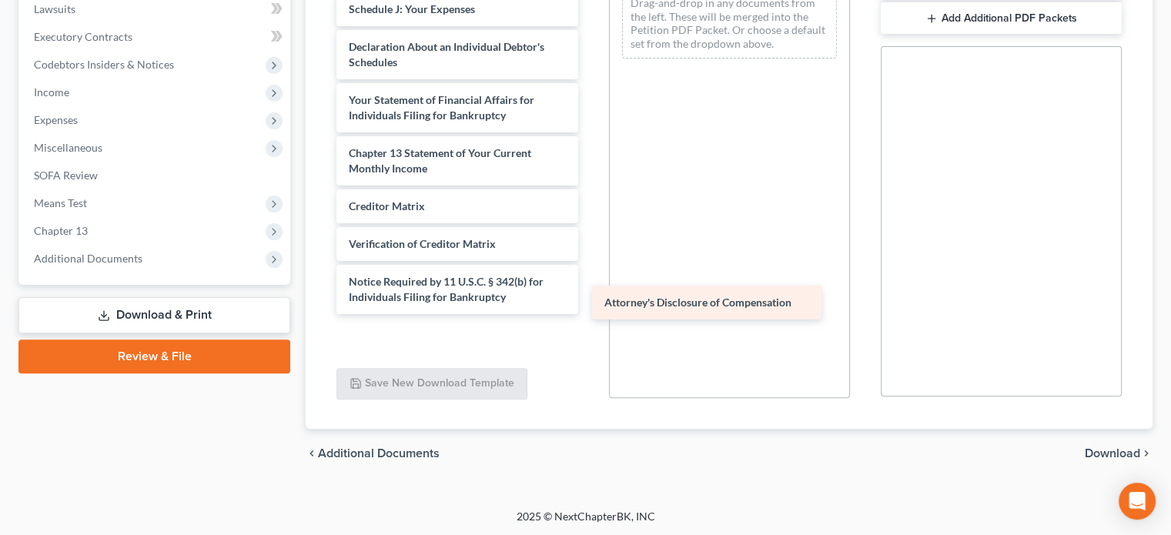
scroll to position [322, 0]
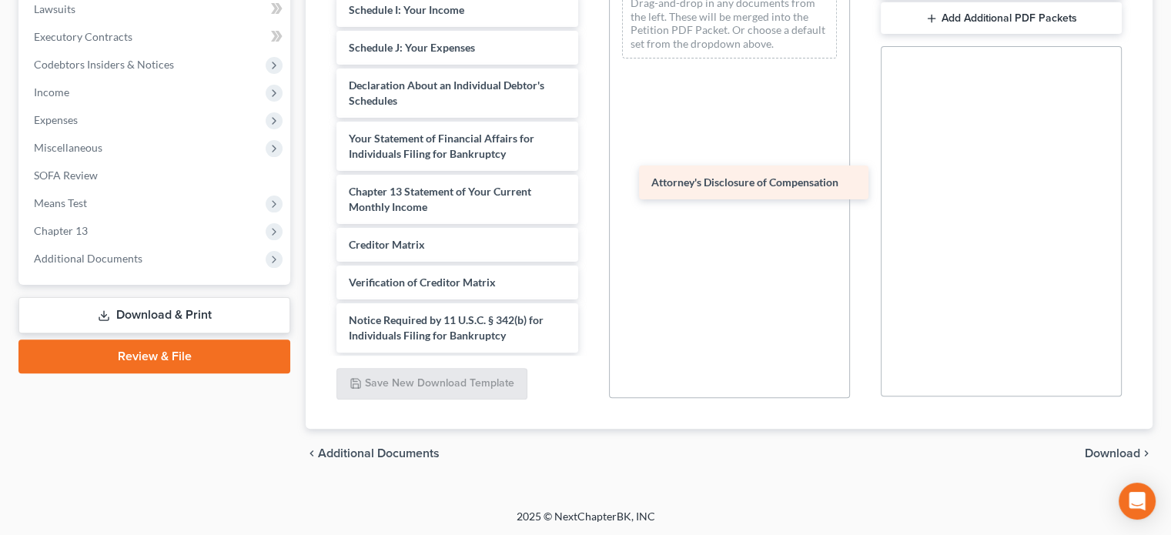
drag, startPoint x: 425, startPoint y: 332, endPoint x: 718, endPoint y: 157, distance: 340.8
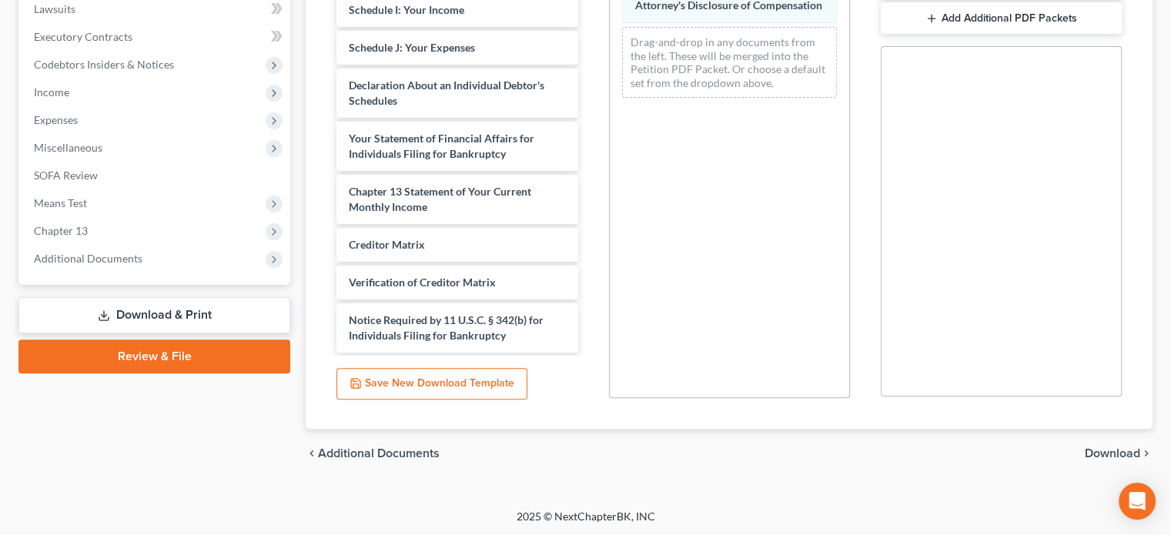
click at [1104, 450] on span "Download" at bounding box center [1112, 453] width 55 height 12
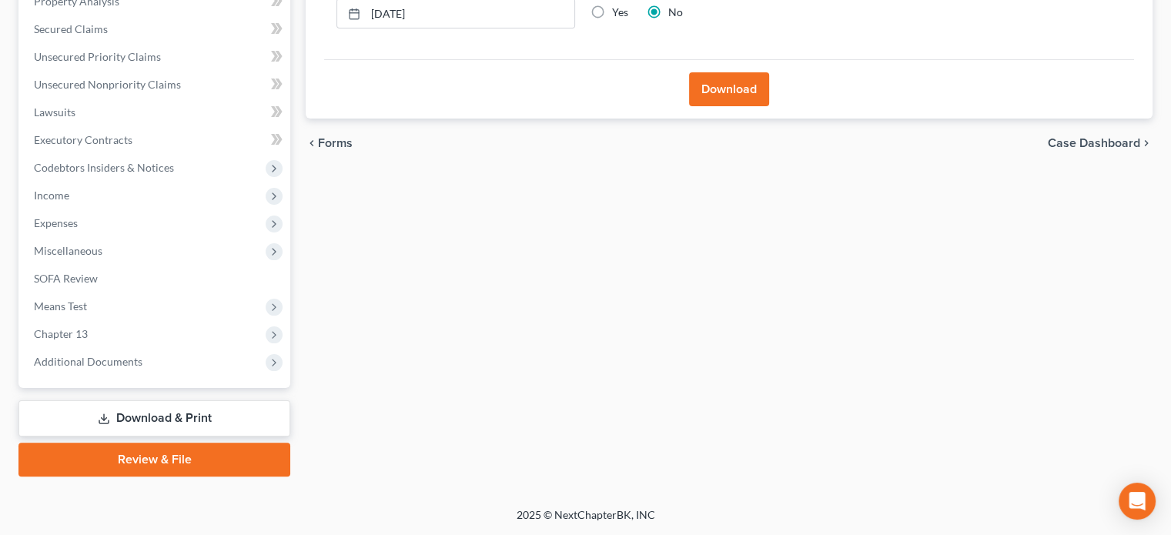
scroll to position [310, 0]
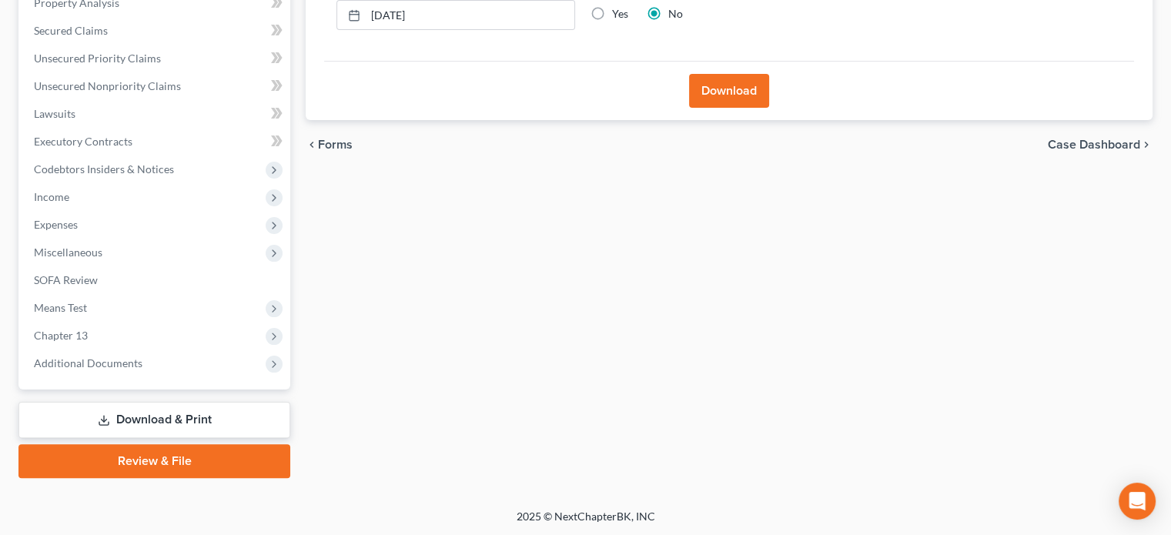
click at [718, 98] on button "Download" at bounding box center [729, 91] width 80 height 34
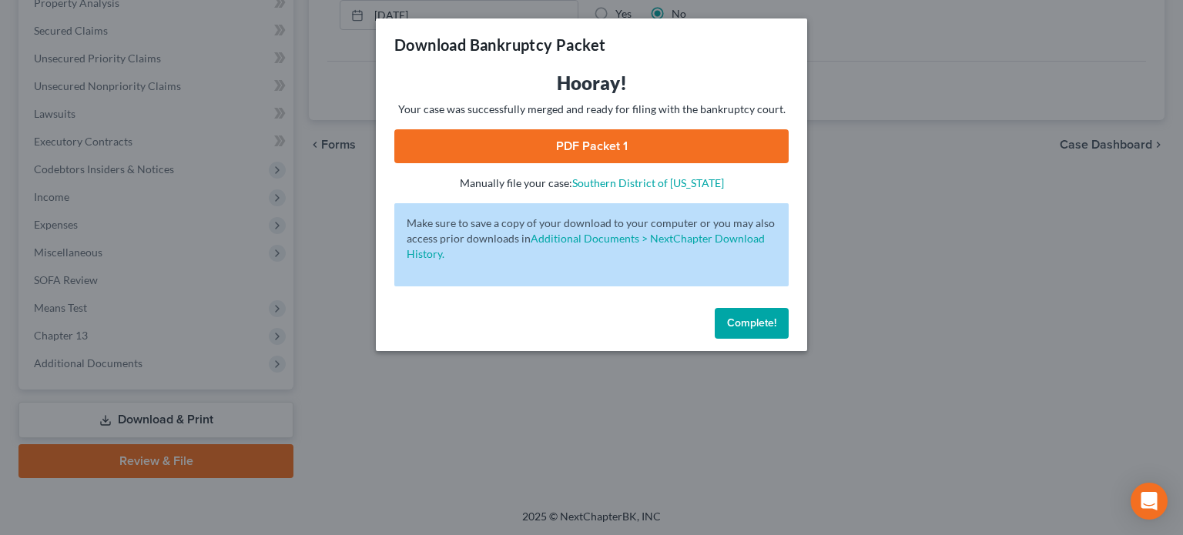
click at [654, 149] on link "PDF Packet 1" at bounding box center [591, 146] width 394 height 34
click at [746, 317] on span "Complete!" at bounding box center [751, 322] width 49 height 13
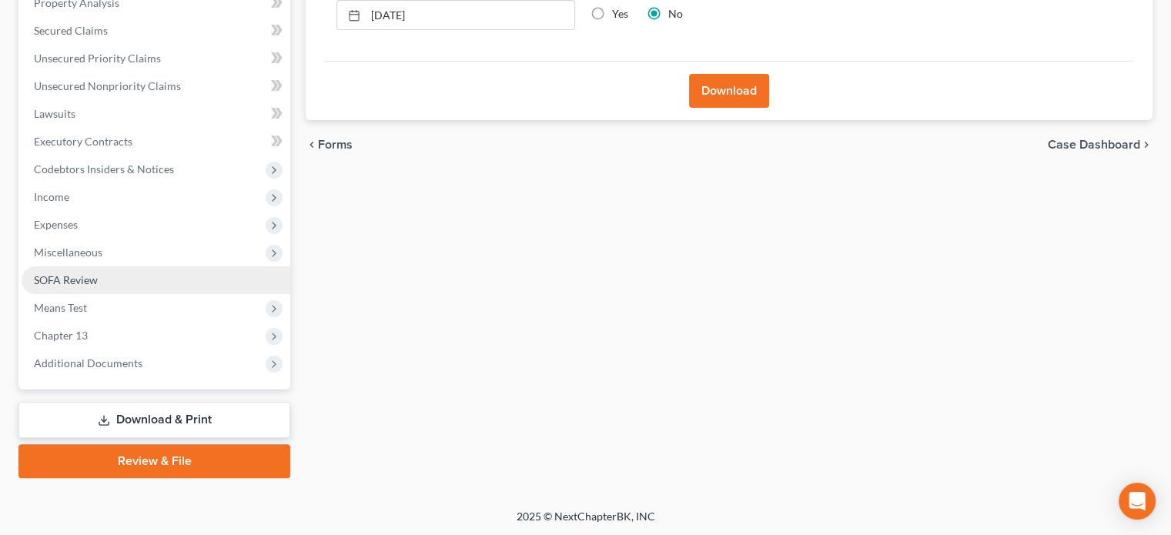
click at [67, 273] on span "SOFA Review" at bounding box center [66, 279] width 64 height 13
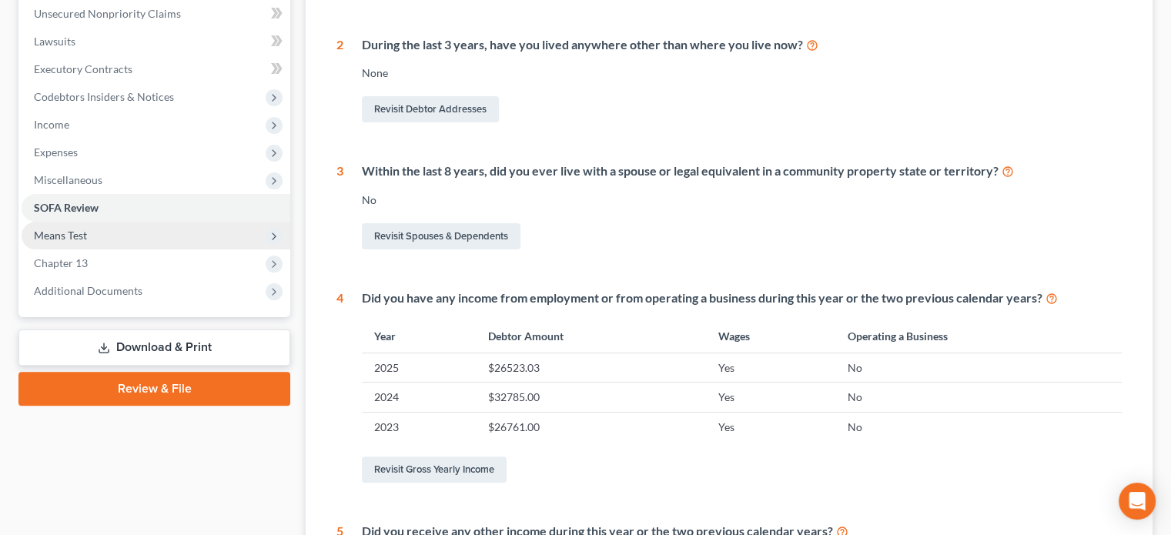
scroll to position [385, 0]
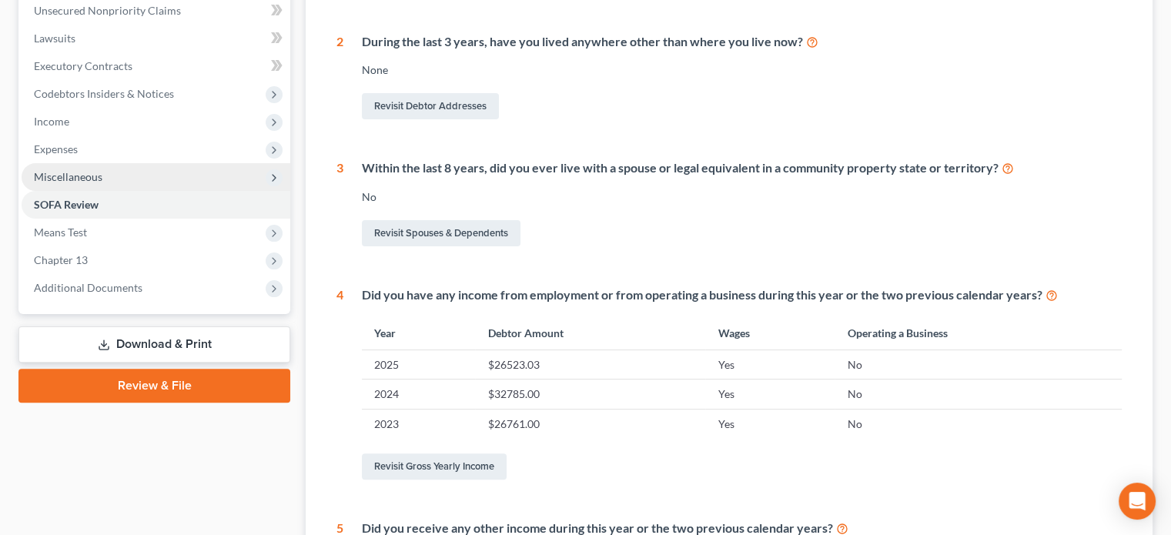
click at [62, 176] on span "Miscellaneous" at bounding box center [68, 176] width 69 height 13
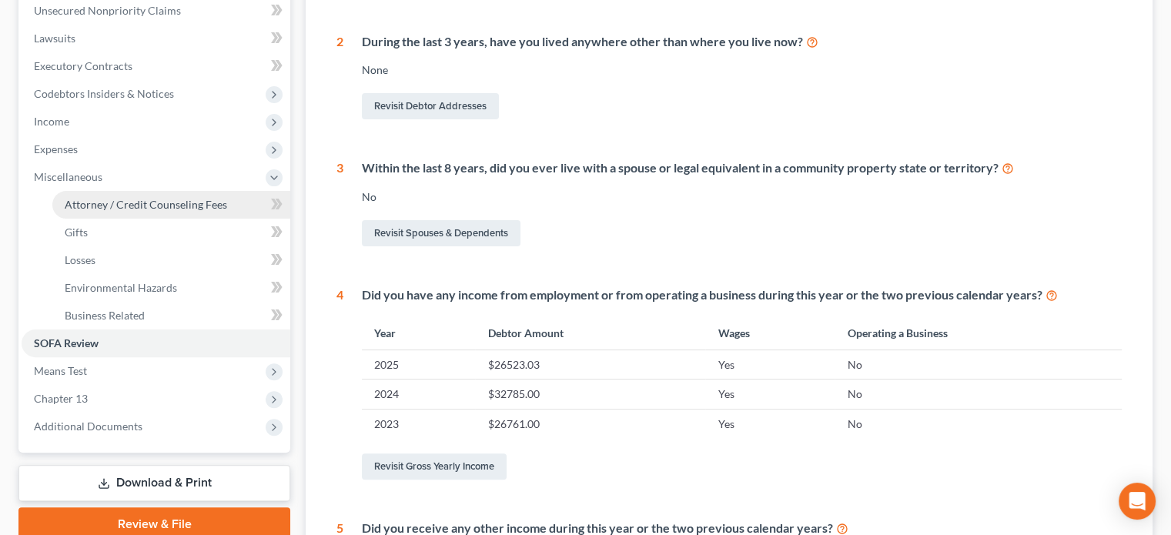
click at [87, 202] on span "Attorney / Credit Counseling Fees" at bounding box center [146, 204] width 162 height 13
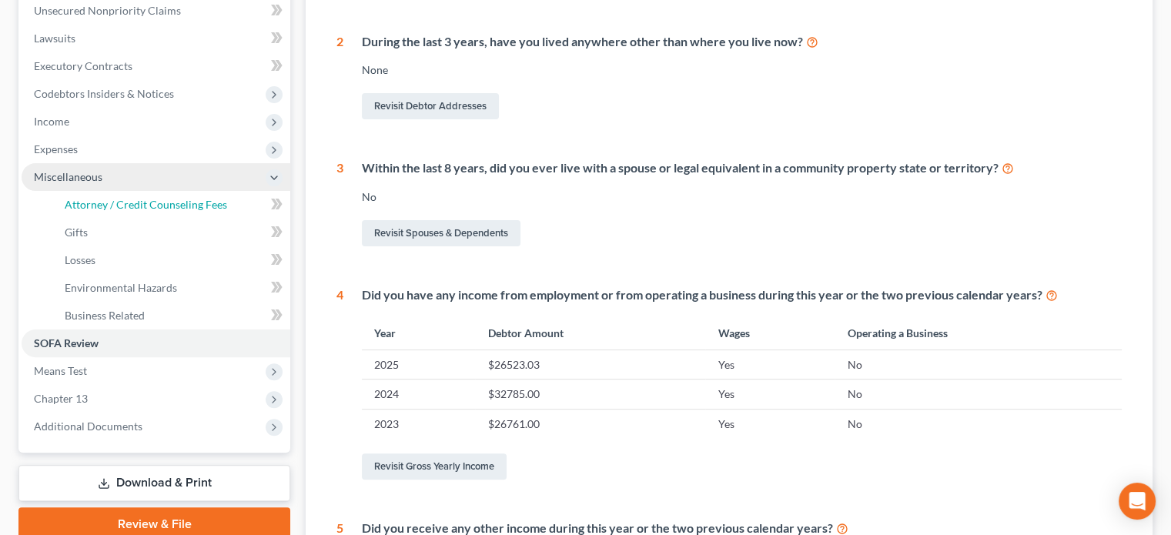
select select "1"
select select "0"
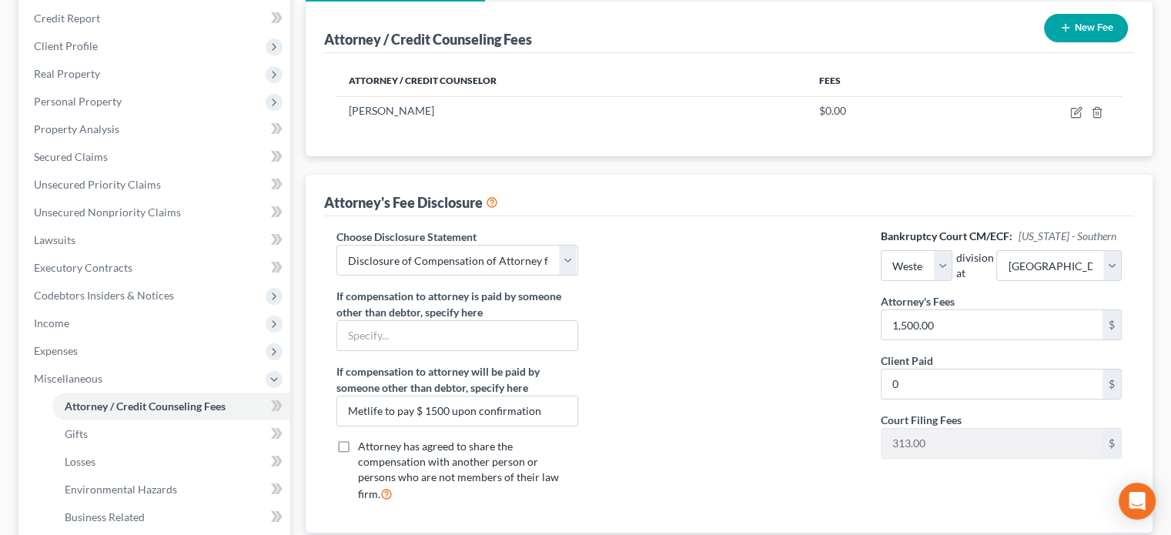
scroll to position [154, 0]
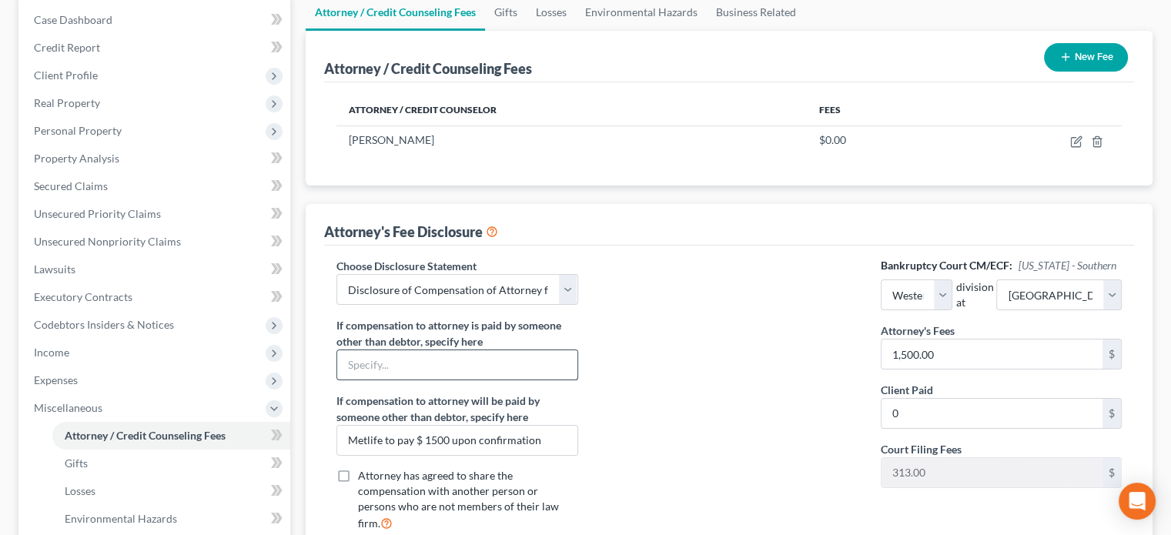
click at [366, 361] on input "text" at bounding box center [456, 364] width 239 height 29
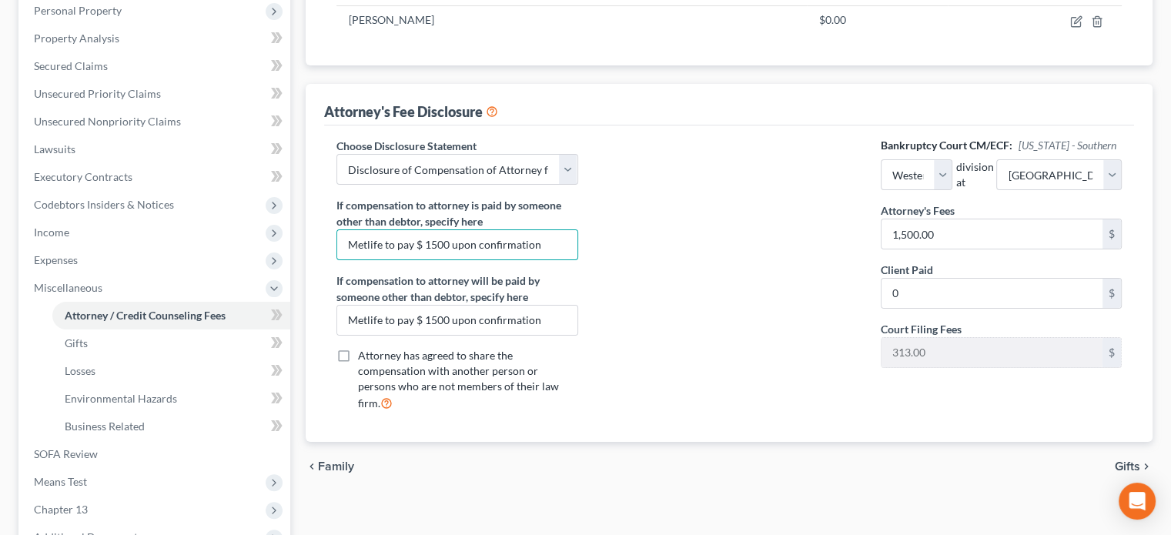
scroll to position [0, 0]
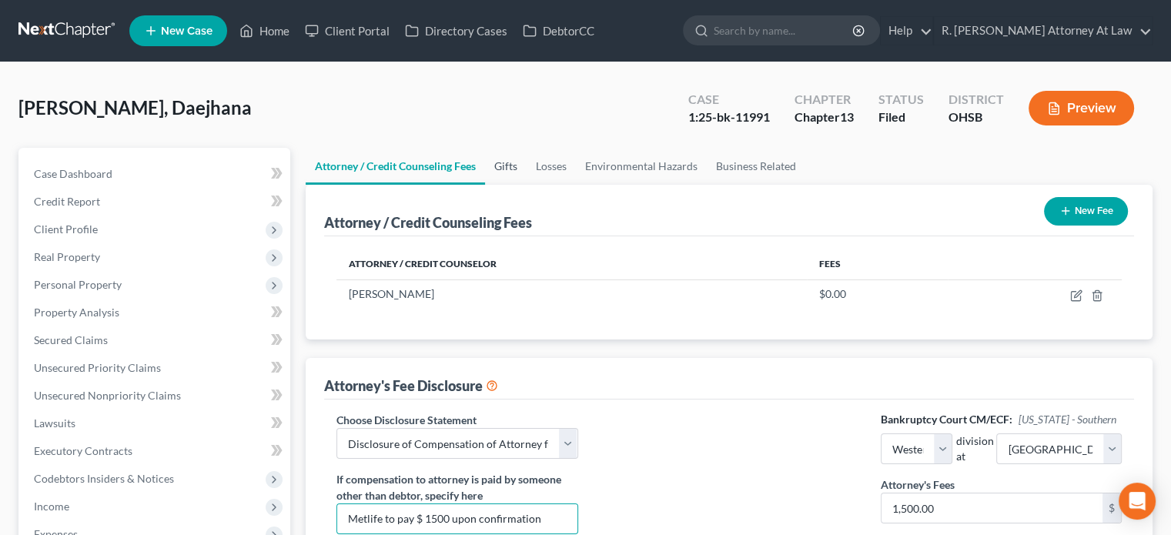
type input "Metlife to pay $ 1500 upon confirmation"
click at [505, 162] on link "Gifts" at bounding box center [506, 166] width 42 height 37
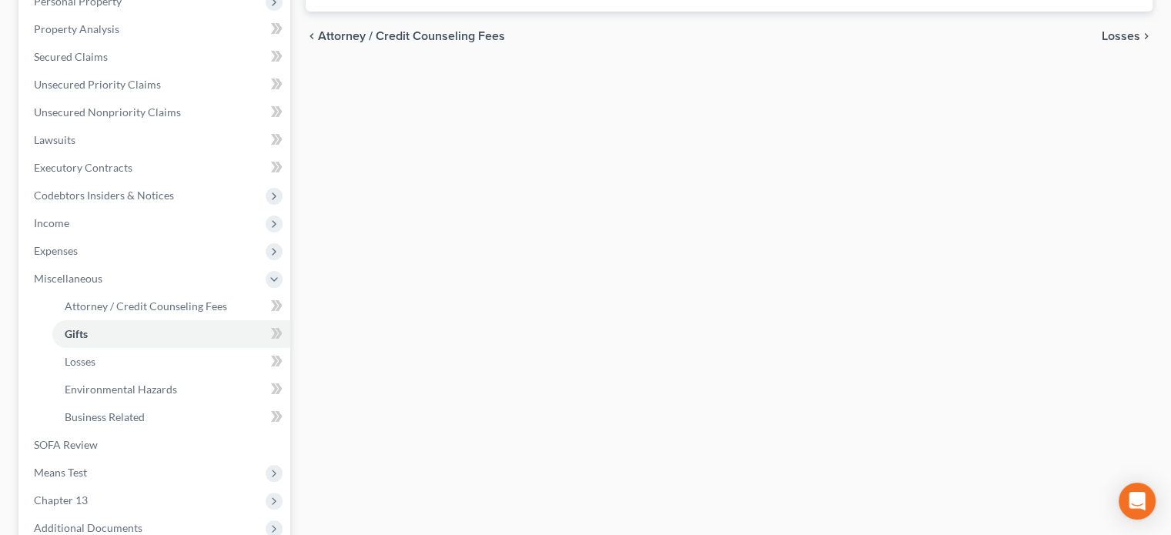
scroll to position [385, 0]
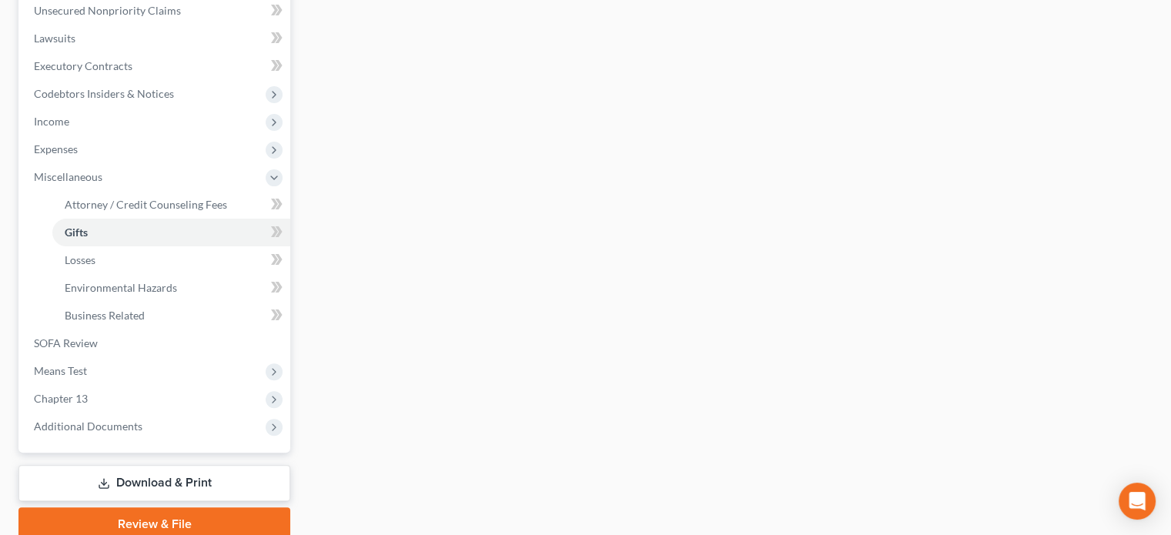
click at [146, 477] on link "Download & Print" at bounding box center [154, 483] width 272 height 36
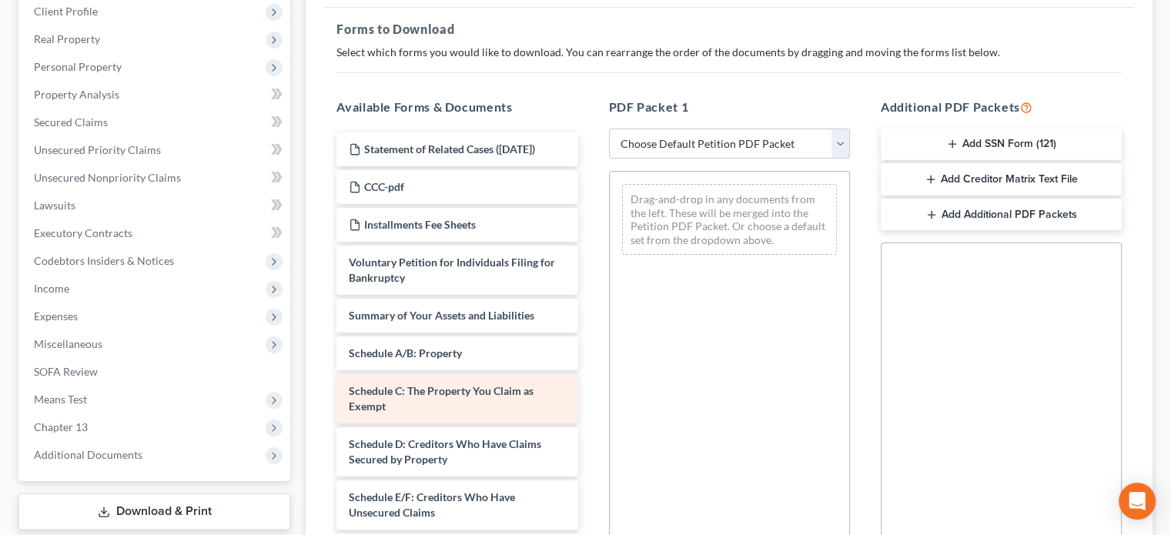
scroll to position [279, 0]
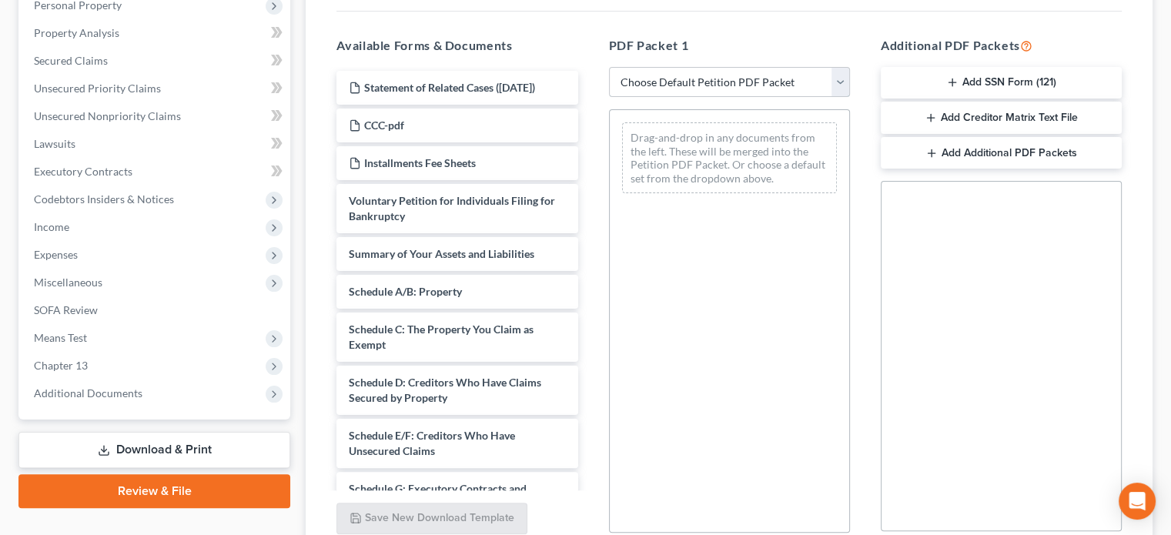
click at [716, 88] on select "Choose Default Petition PDF Packet Complete Bankruptcy Petition (all forms and …" at bounding box center [729, 82] width 241 height 31
select select "2"
click at [609, 67] on select "Choose Default Petition PDF Packet Complete Bankruptcy Petition (all forms and …" at bounding box center [729, 82] width 241 height 31
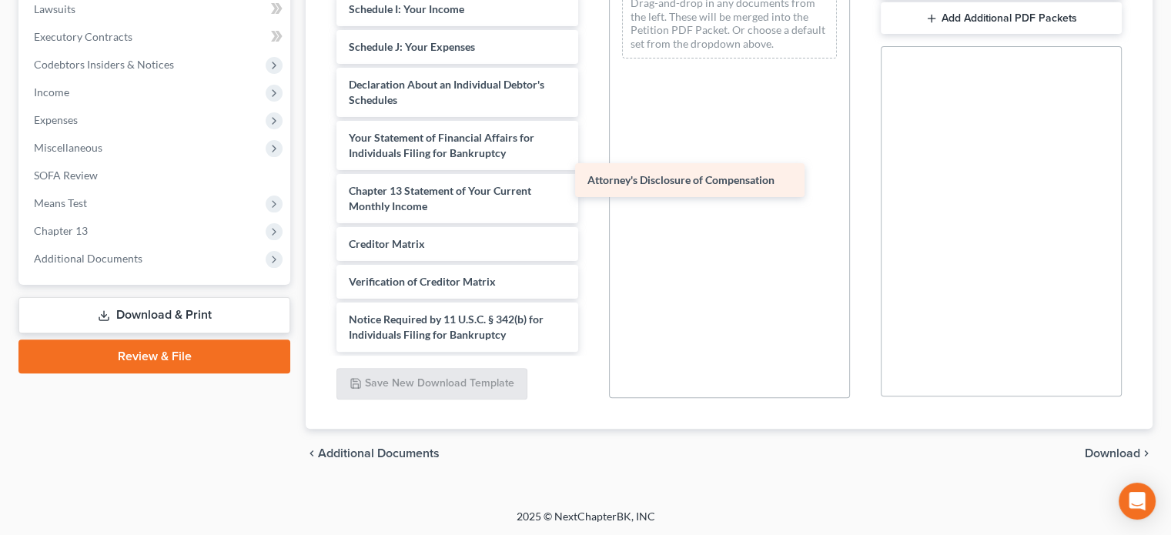
scroll to position [322, 0]
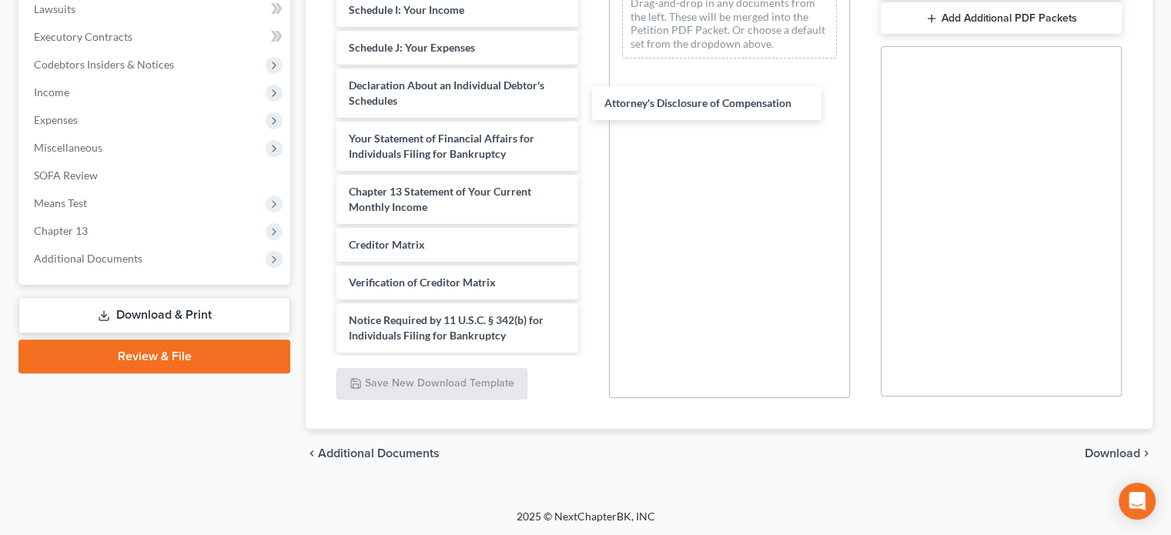
drag, startPoint x: 434, startPoint y: 333, endPoint x: 833, endPoint y: 145, distance: 441.2
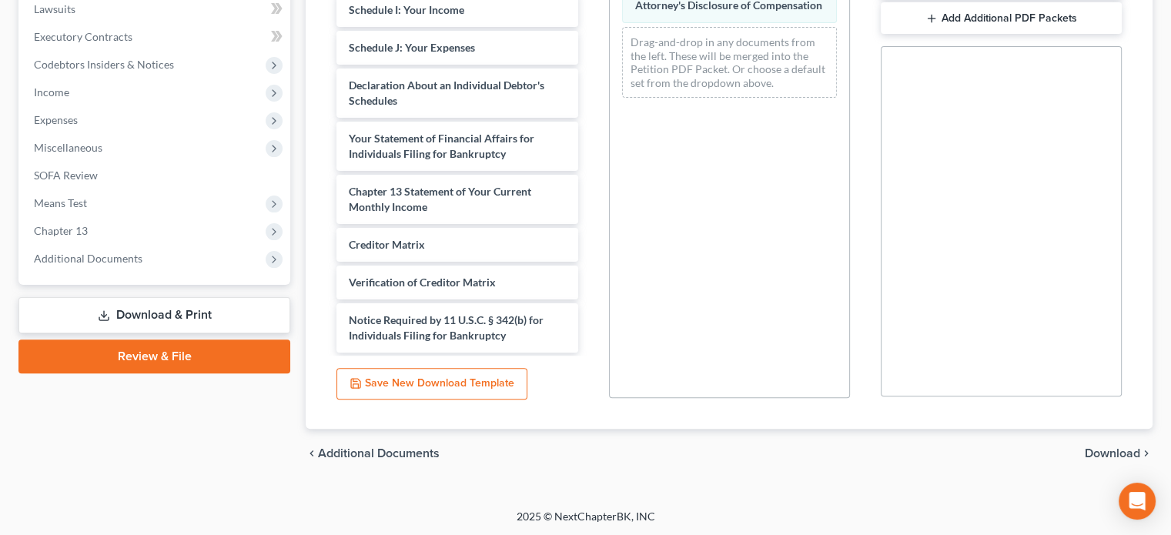
click at [1113, 447] on span "Download" at bounding box center [1112, 453] width 55 height 12
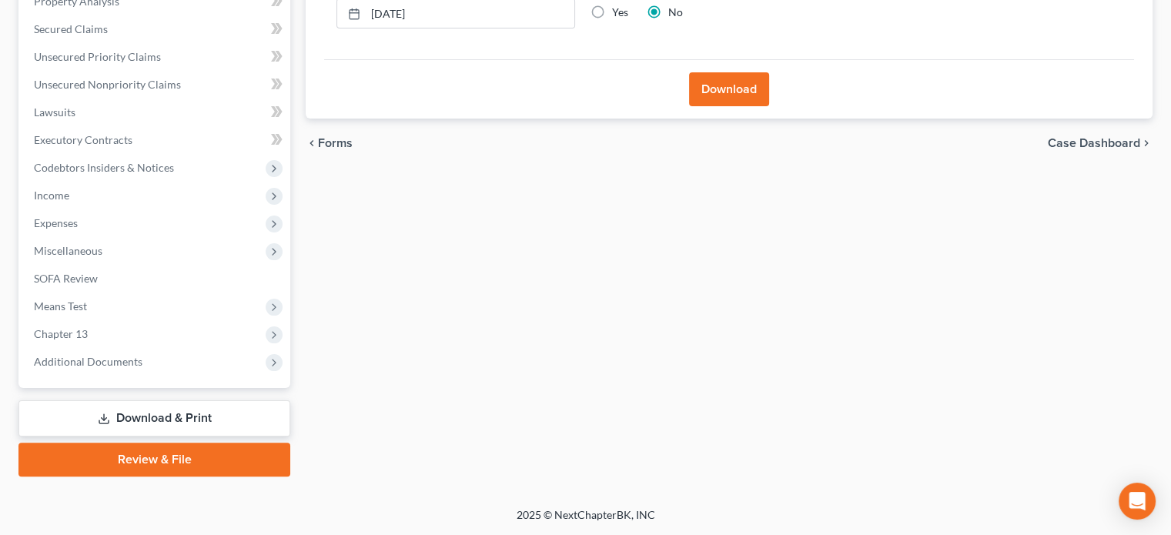
scroll to position [310, 0]
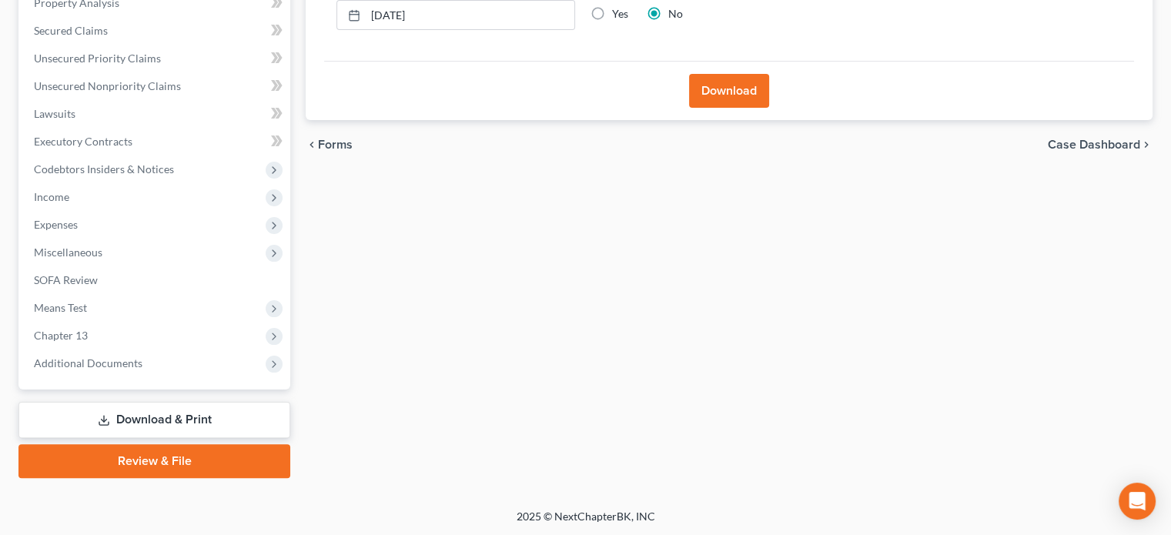
click at [711, 89] on button "Download" at bounding box center [729, 91] width 80 height 34
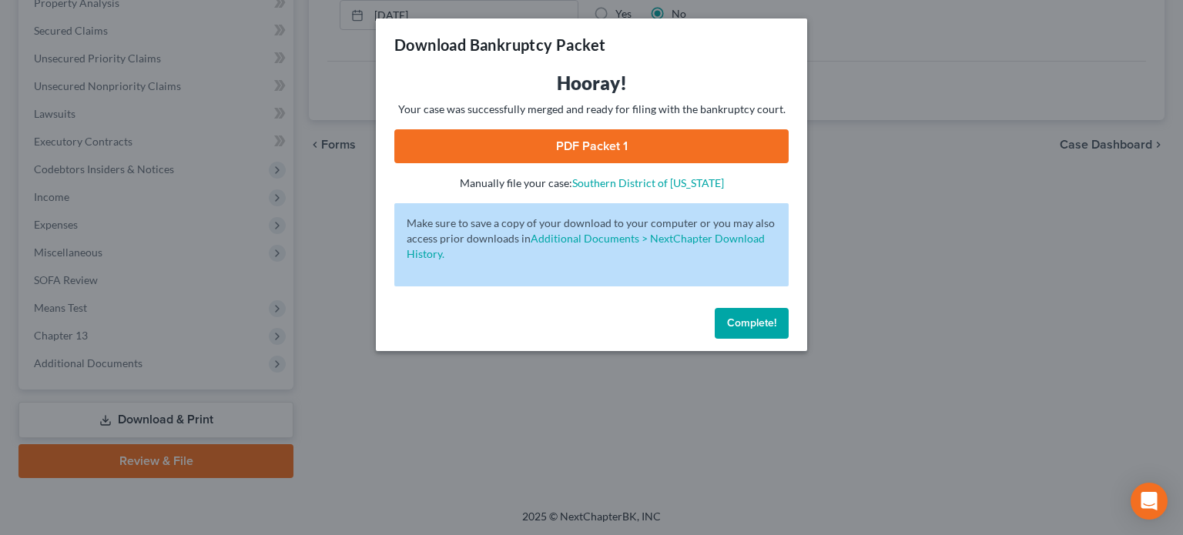
click at [579, 149] on link "PDF Packet 1" at bounding box center [591, 146] width 394 height 34
click at [735, 319] on span "Complete!" at bounding box center [751, 322] width 49 height 13
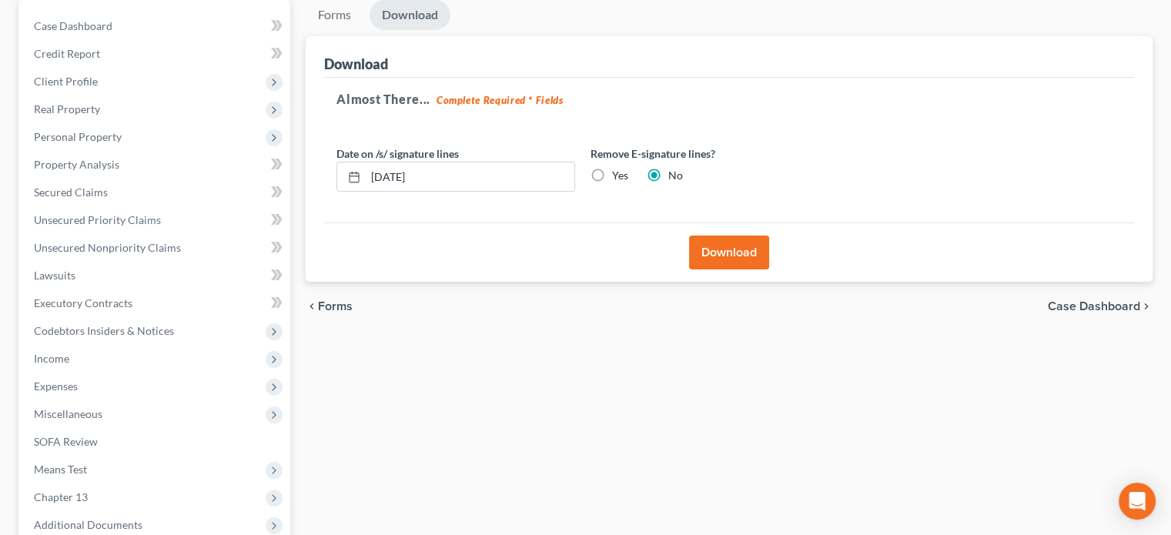
scroll to position [154, 0]
